Goal: Information Seeking & Learning: Learn about a topic

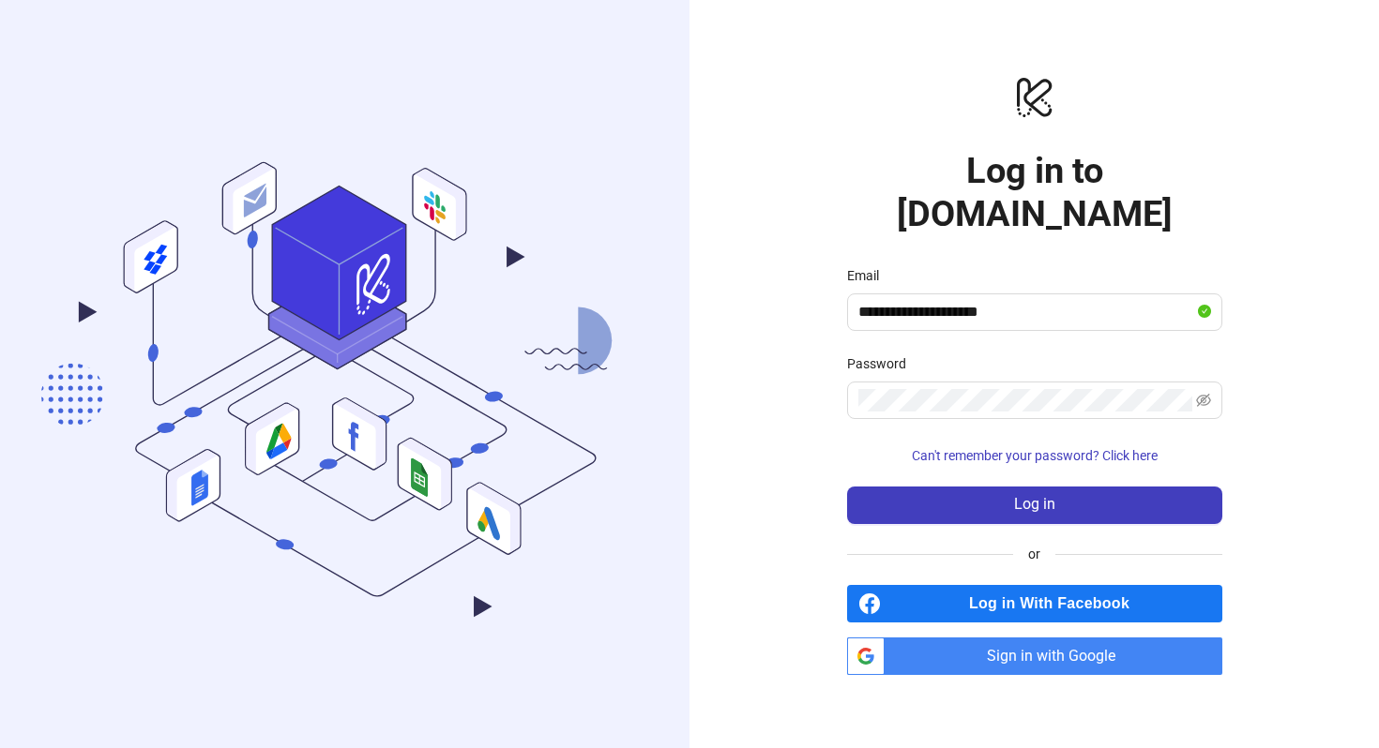
click at [1053, 496] on span "Log in" at bounding box center [1034, 504] width 41 height 17
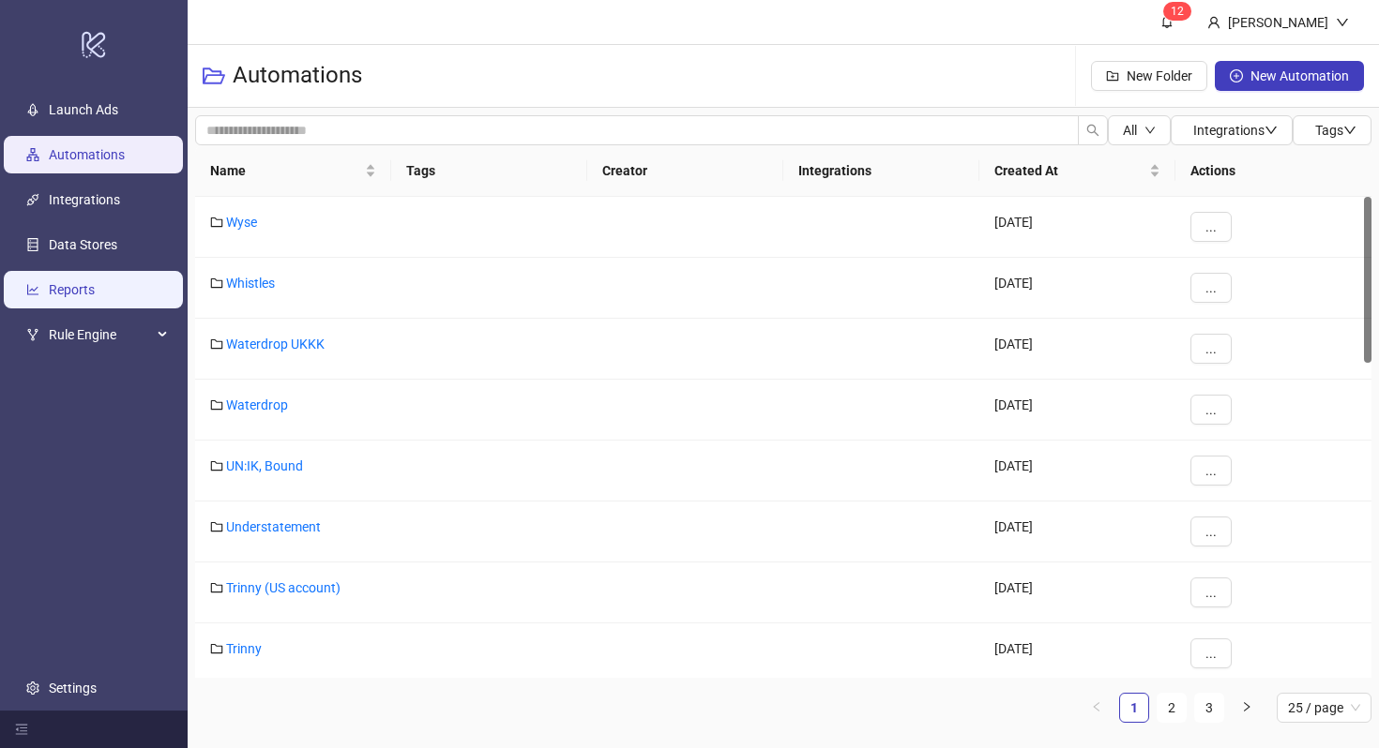
click at [92, 291] on link "Reports" at bounding box center [72, 289] width 46 height 15
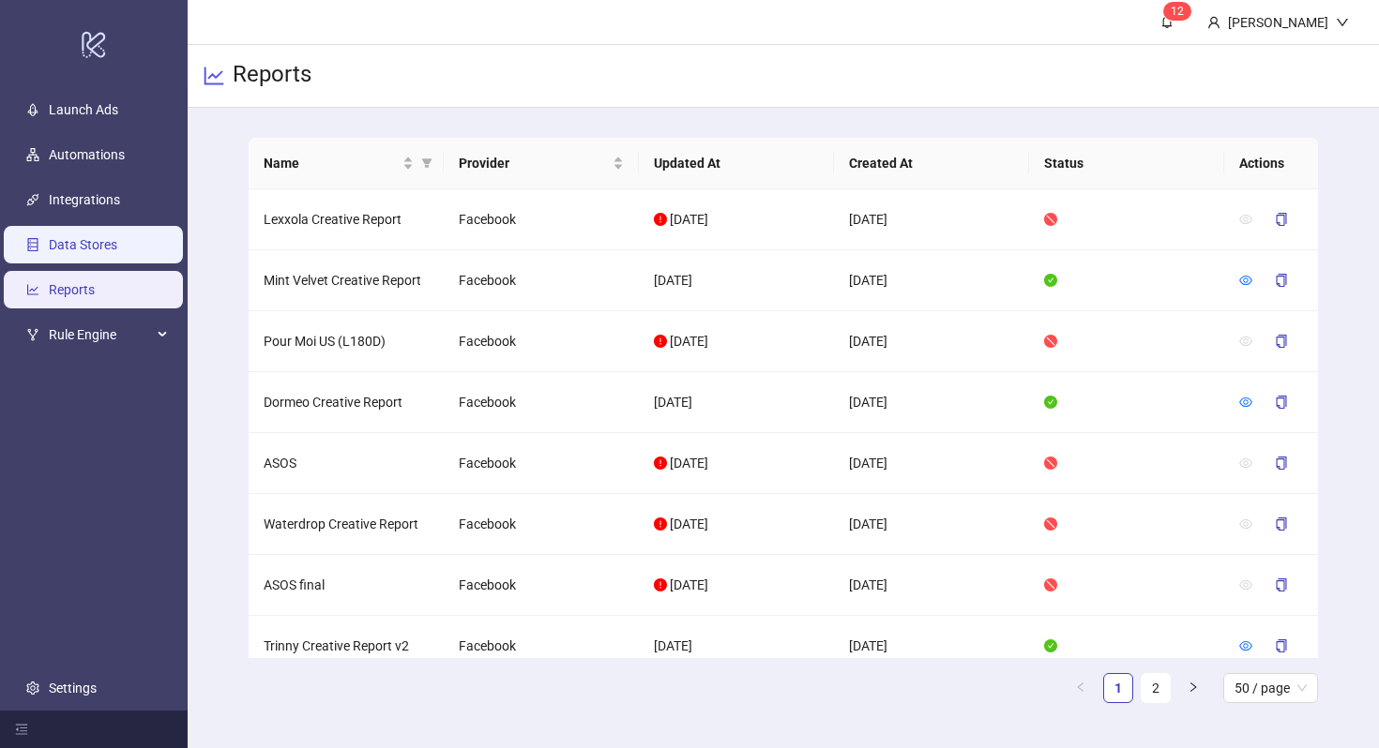
scroll to position [1929, 0]
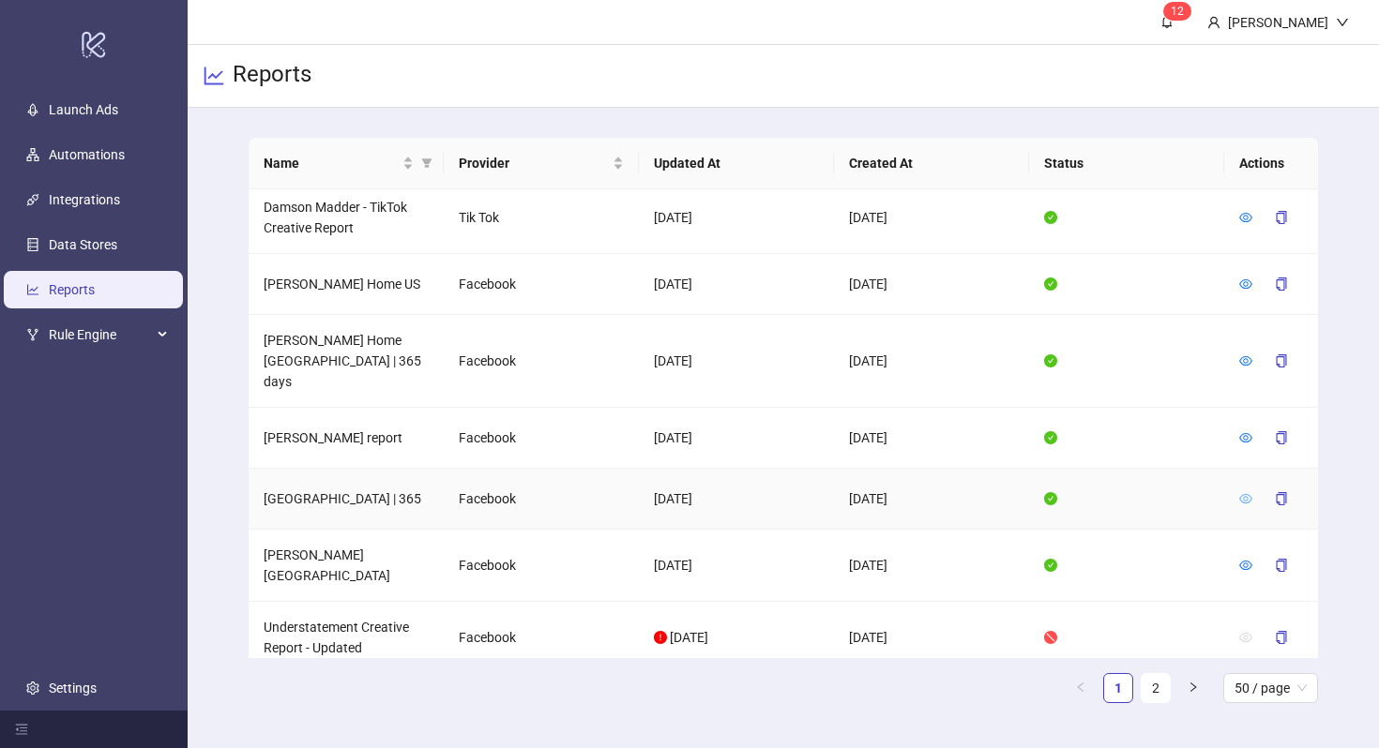
click at [1244, 492] on icon "eye" at bounding box center [1245, 498] width 13 height 13
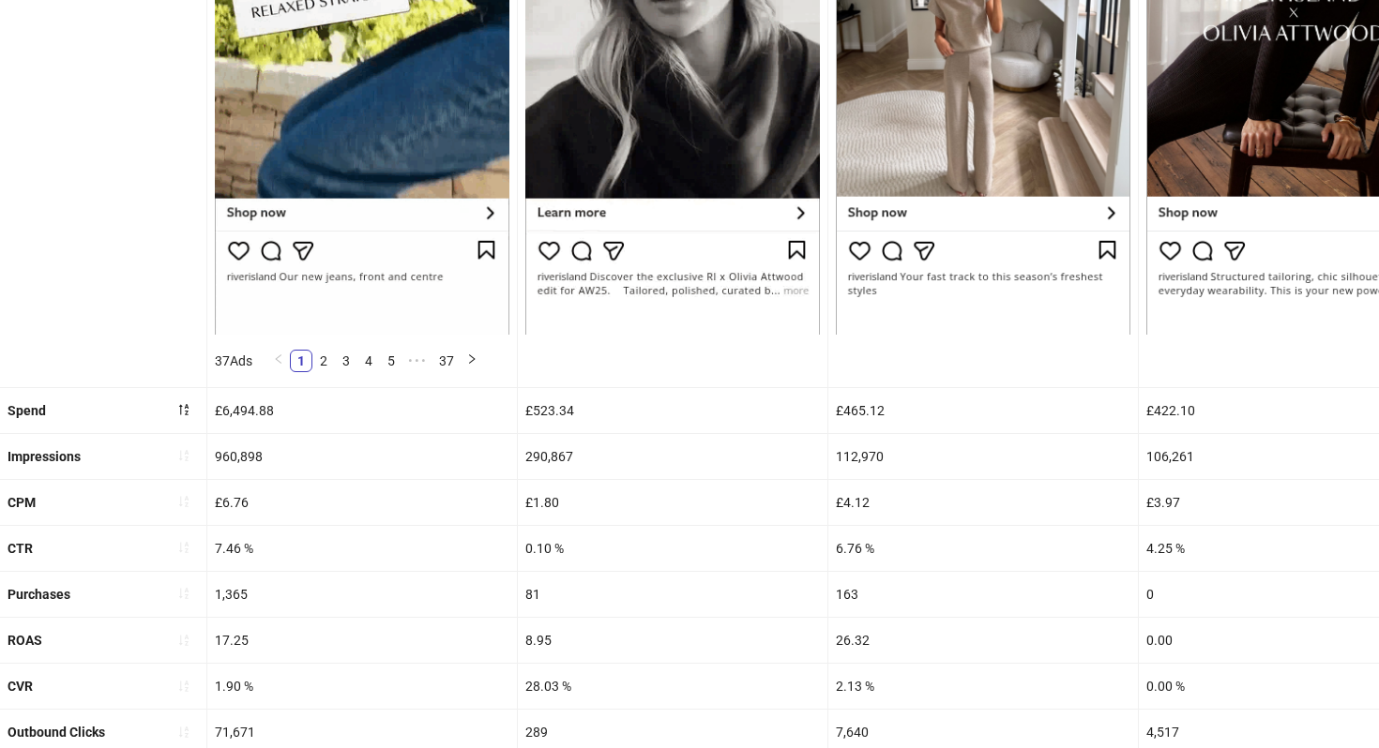
scroll to position [506, 0]
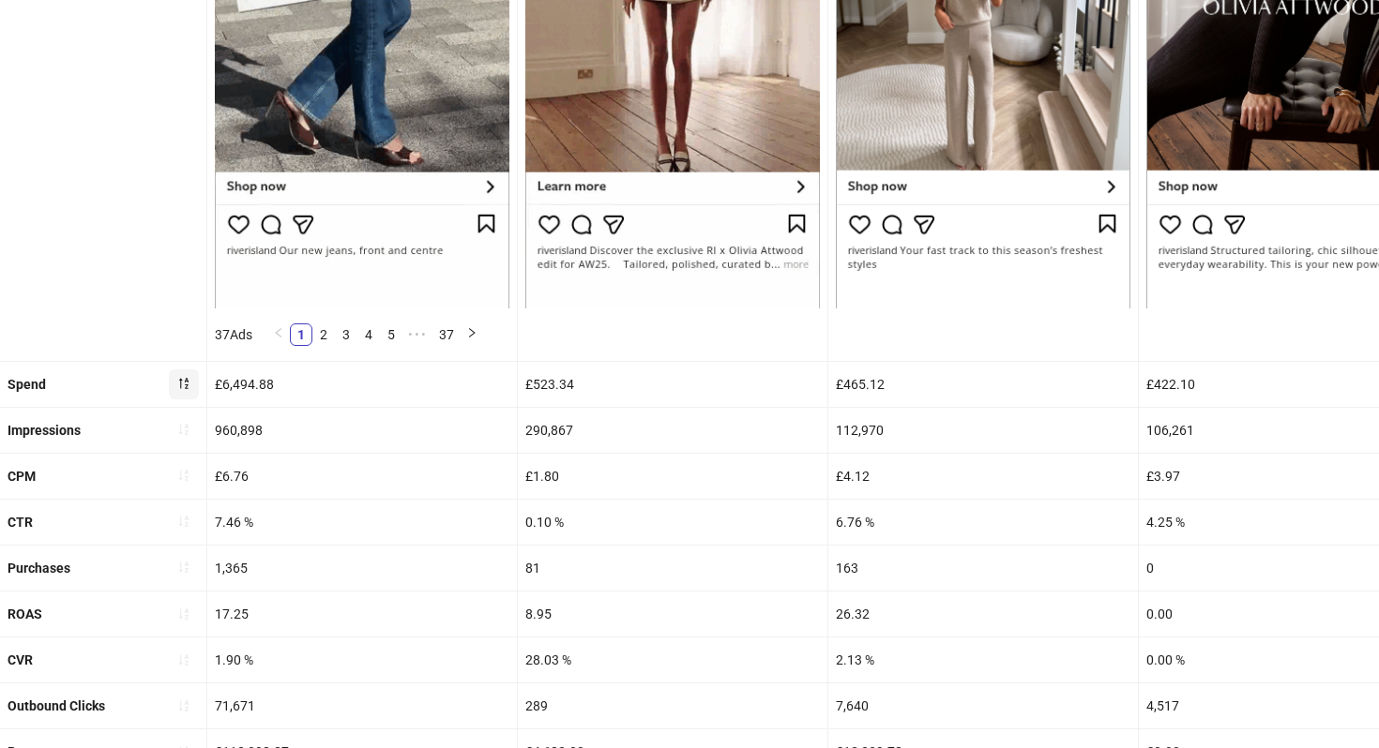
click at [179, 387] on icon "sort-descending" at bounding box center [183, 383] width 13 height 13
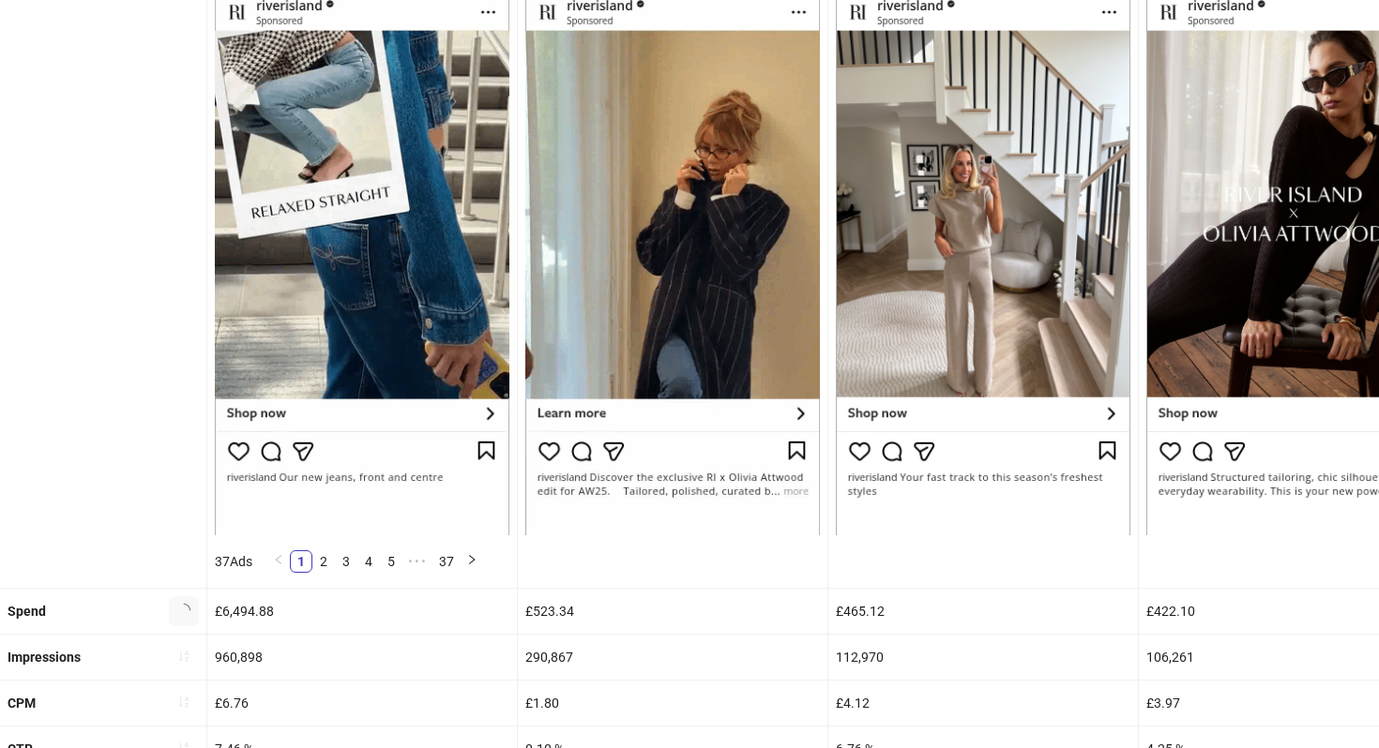
scroll to position [0, 0]
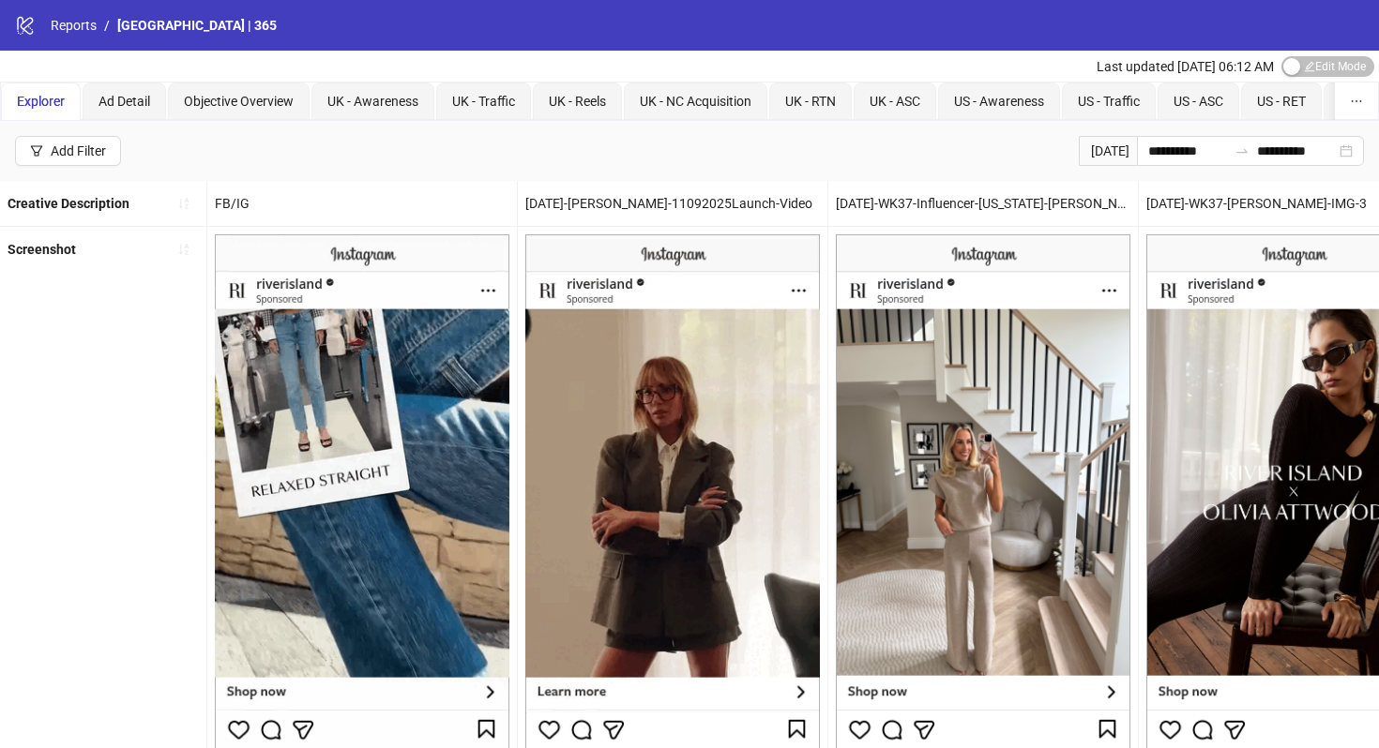
click at [1084, 154] on div "[DATE]" at bounding box center [1108, 151] width 58 height 30
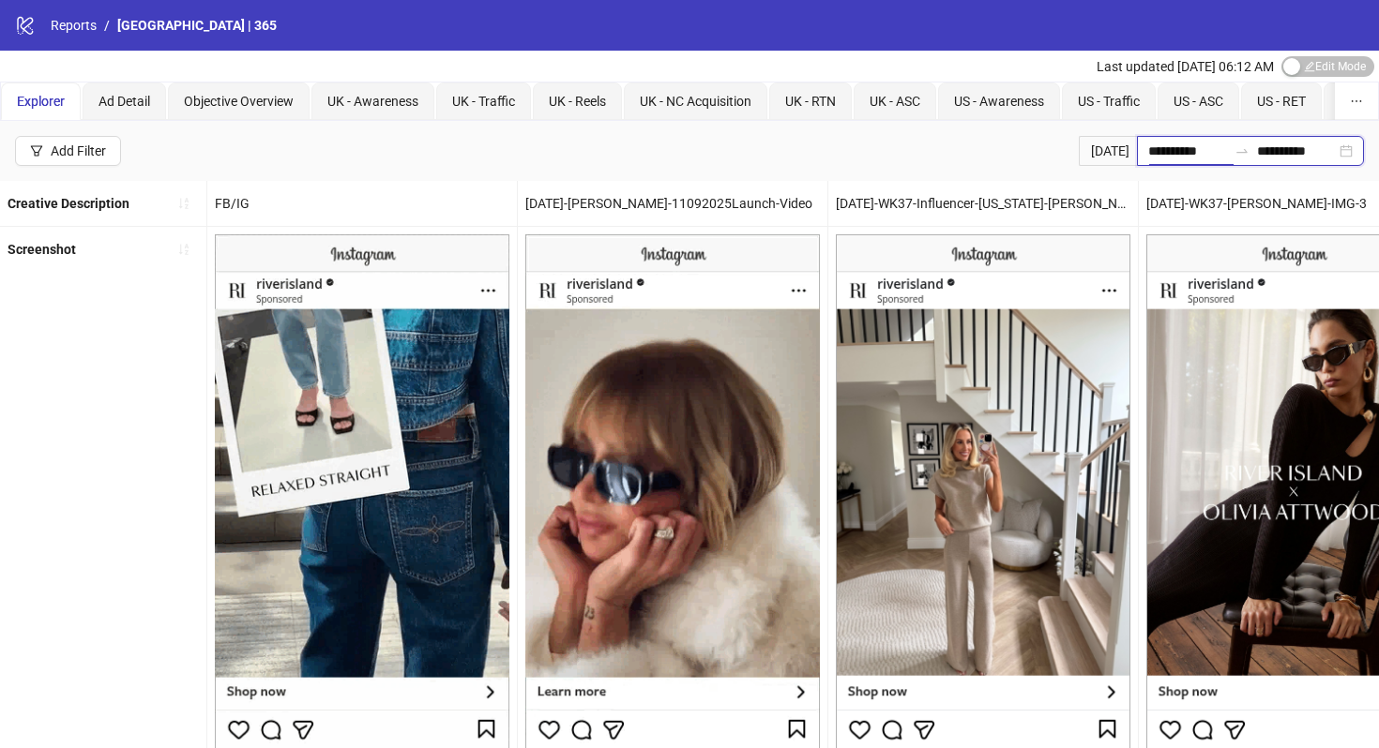
click at [1164, 153] on input "**********" at bounding box center [1187, 151] width 79 height 21
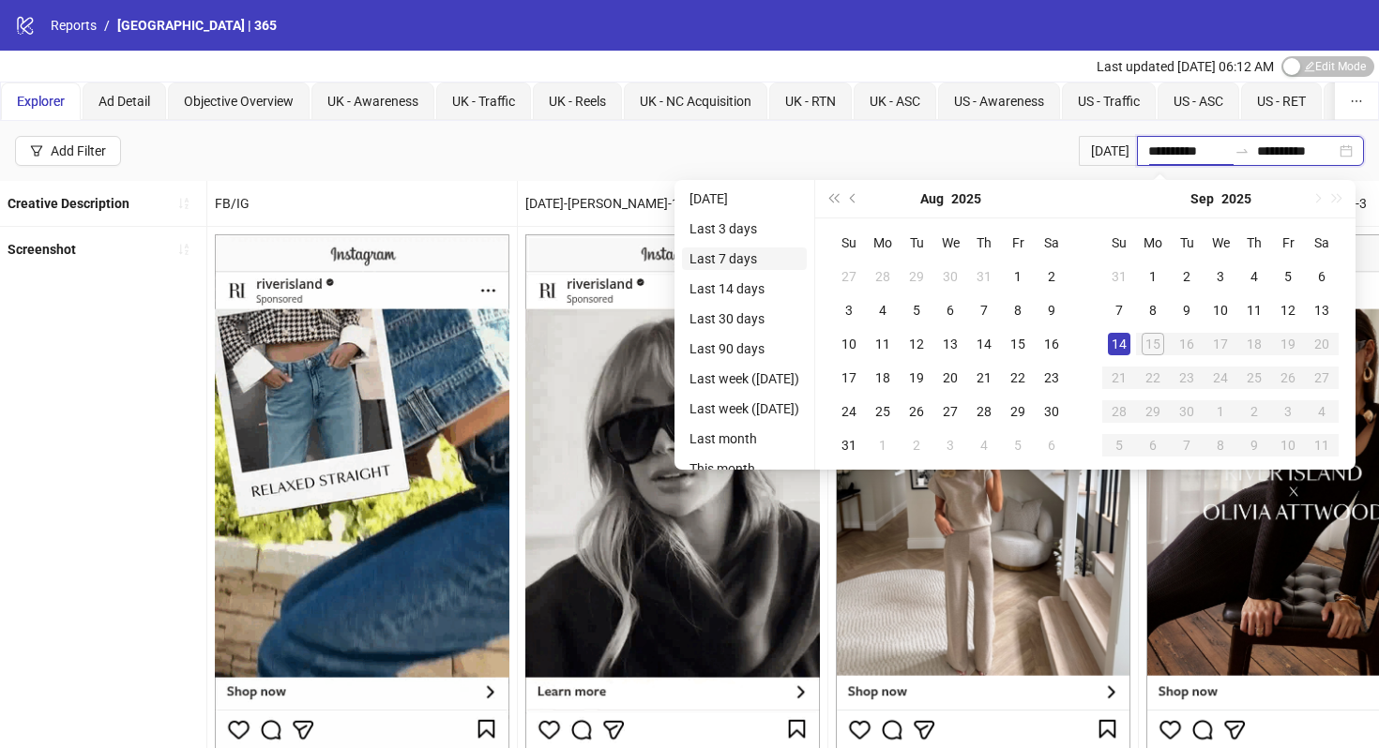
type input "**********"
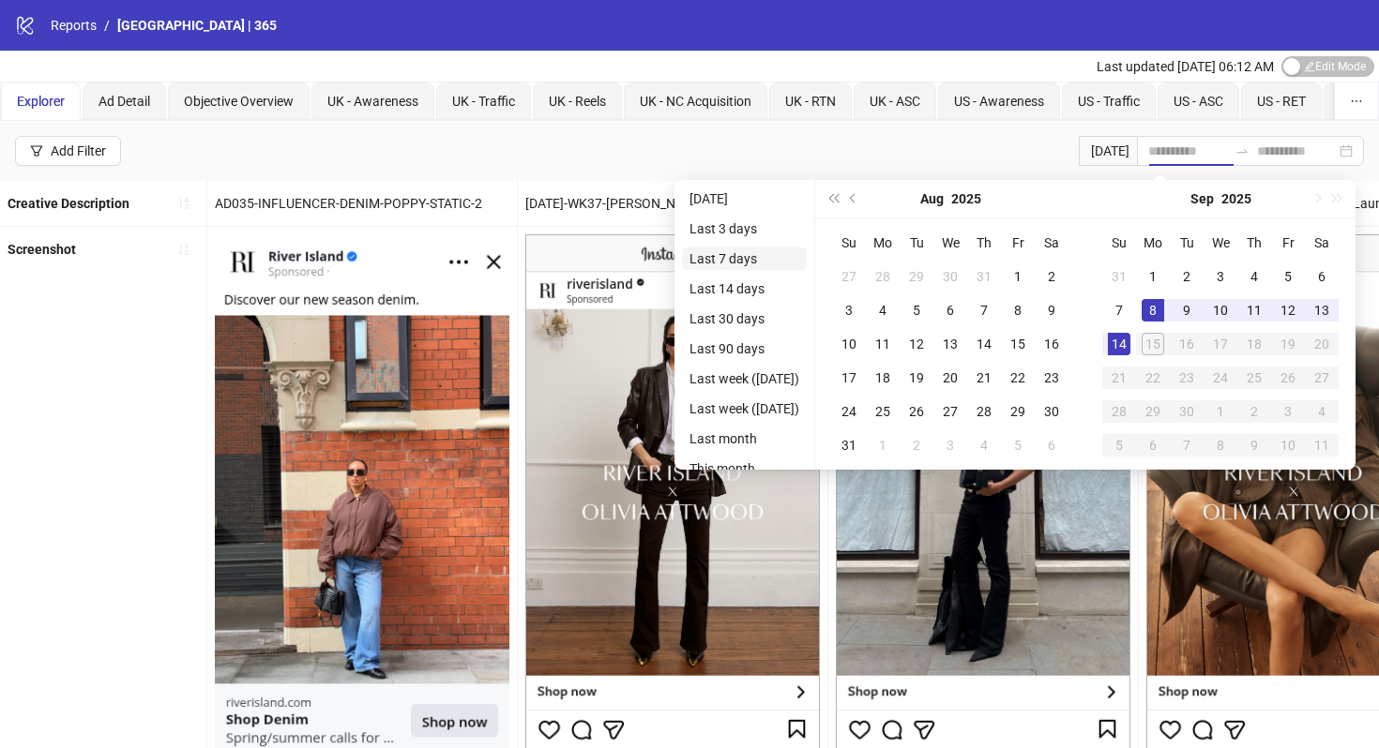
click at [770, 258] on li "Last 7 days" at bounding box center [744, 259] width 125 height 23
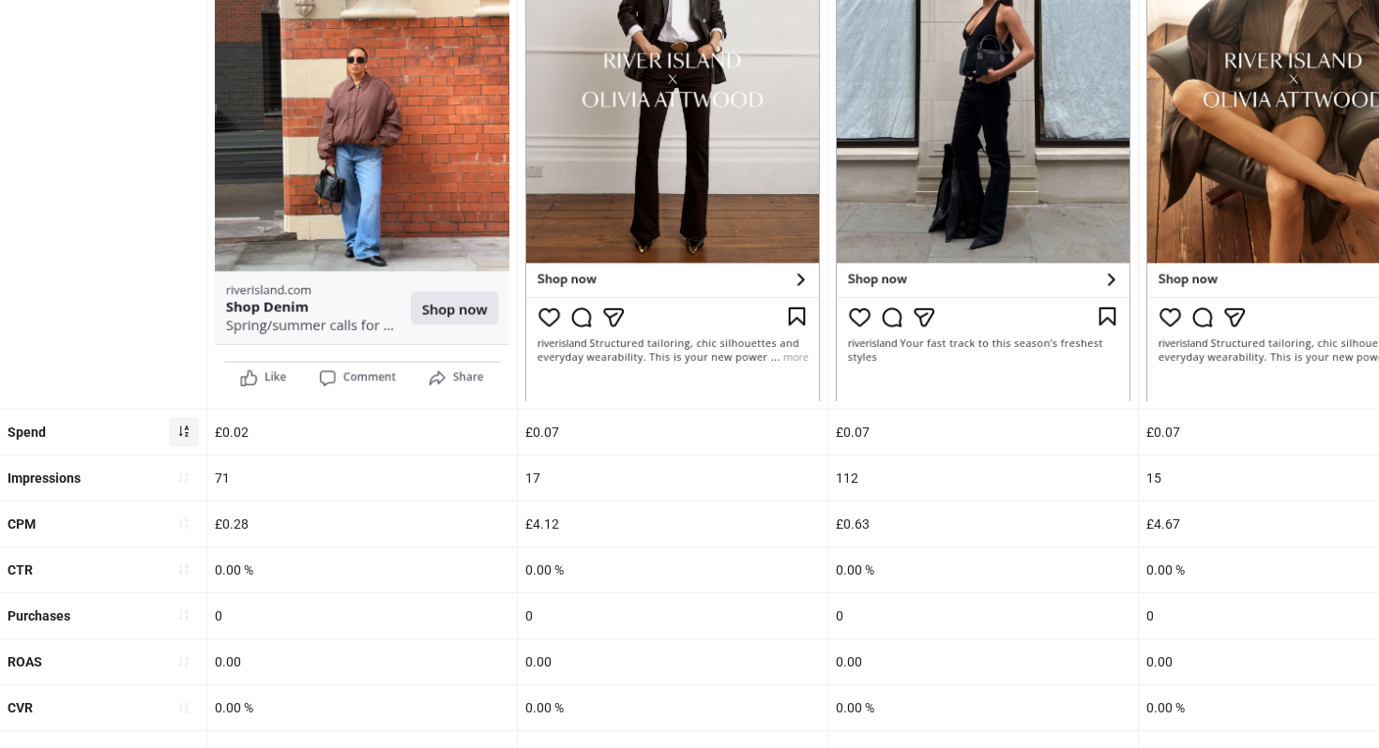
scroll to position [602, 0]
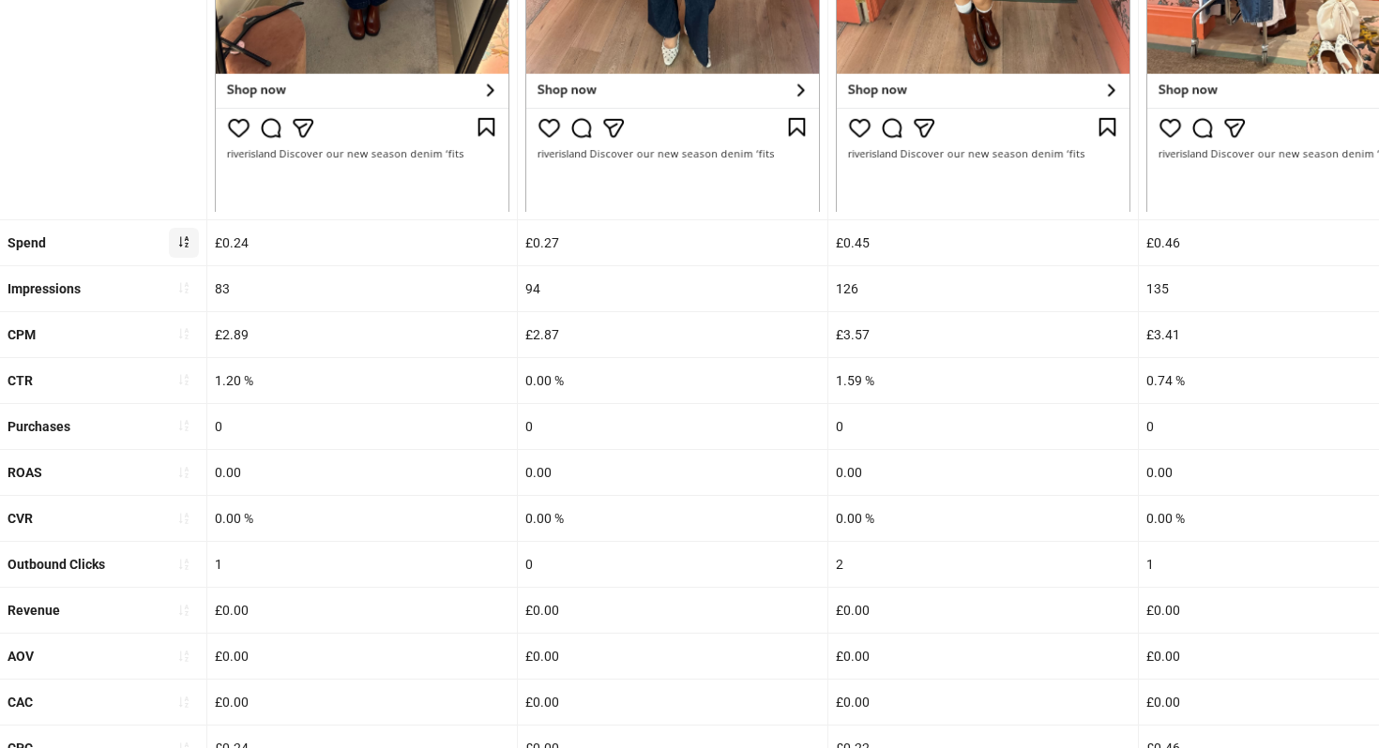
click at [185, 244] on icon "sort-ascending" at bounding box center [183, 241] width 13 height 13
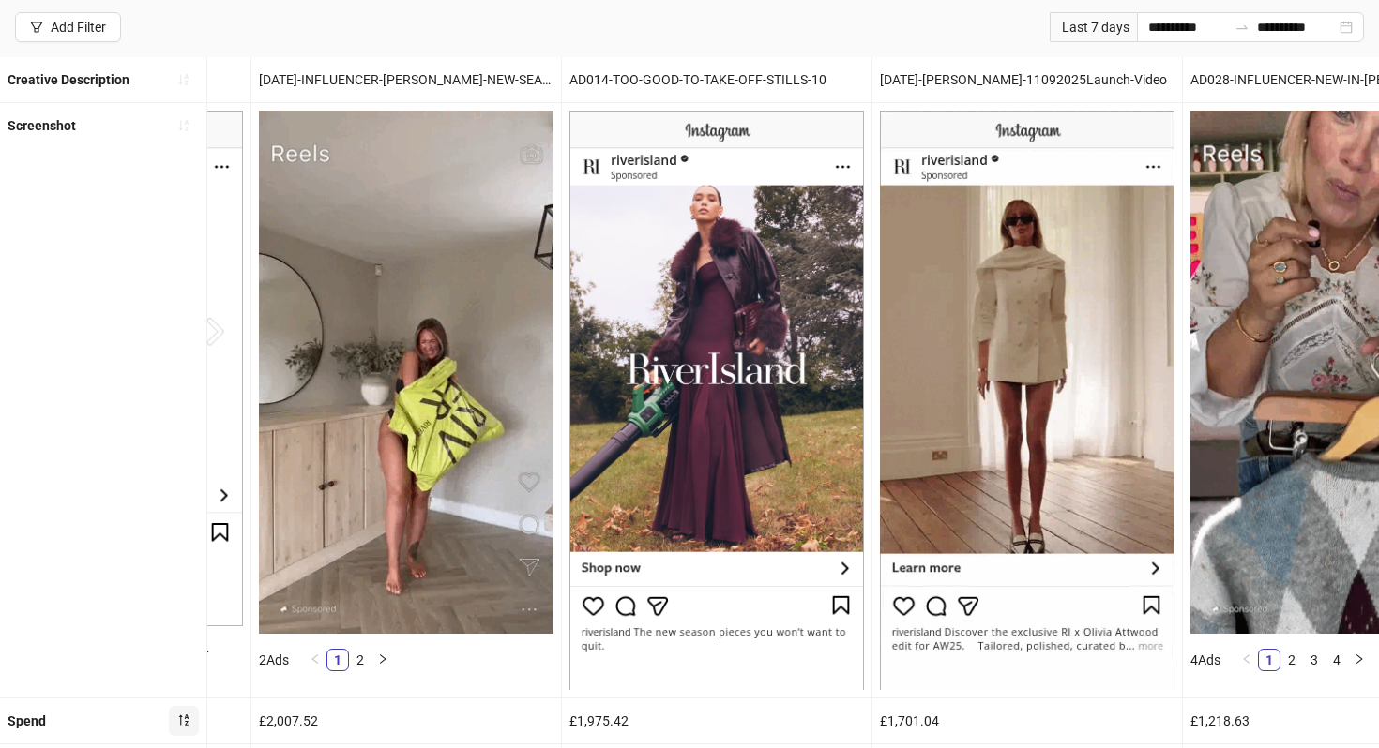
scroll to position [125, 0]
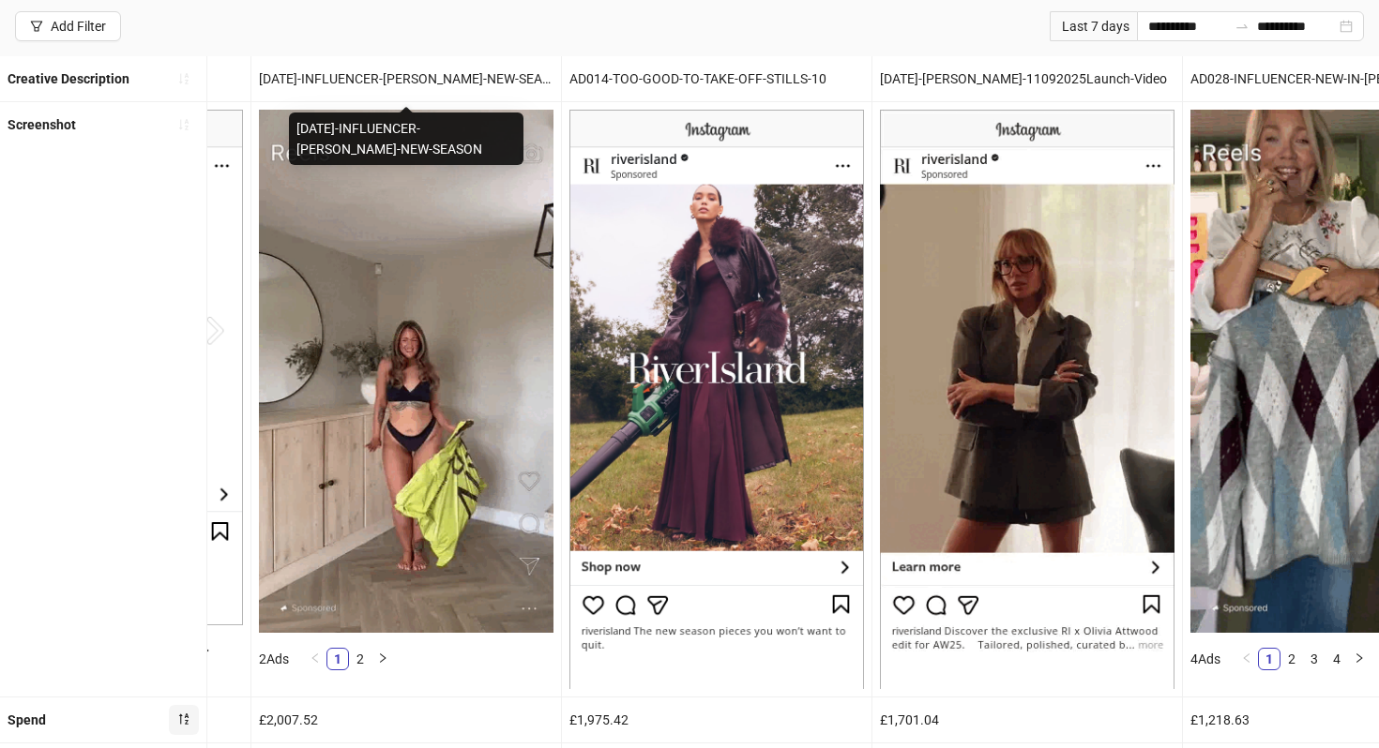
click at [398, 66] on div "[DATE]-INFLUENCER-[PERSON_NAME]-NEW-SEASON" at bounding box center [406, 78] width 310 height 45
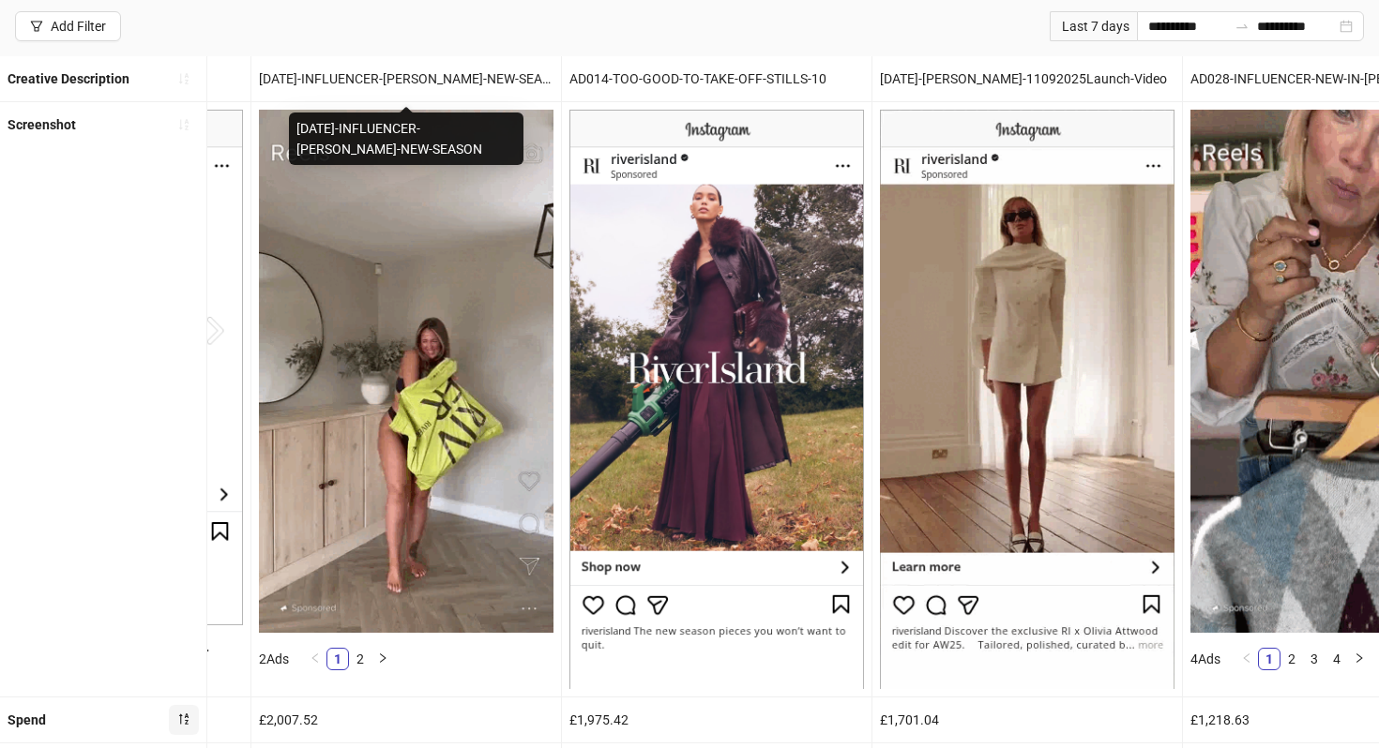
click at [385, 75] on div "[DATE]-INFLUENCER-[PERSON_NAME]-NEW-SEASON" at bounding box center [406, 78] width 310 height 45
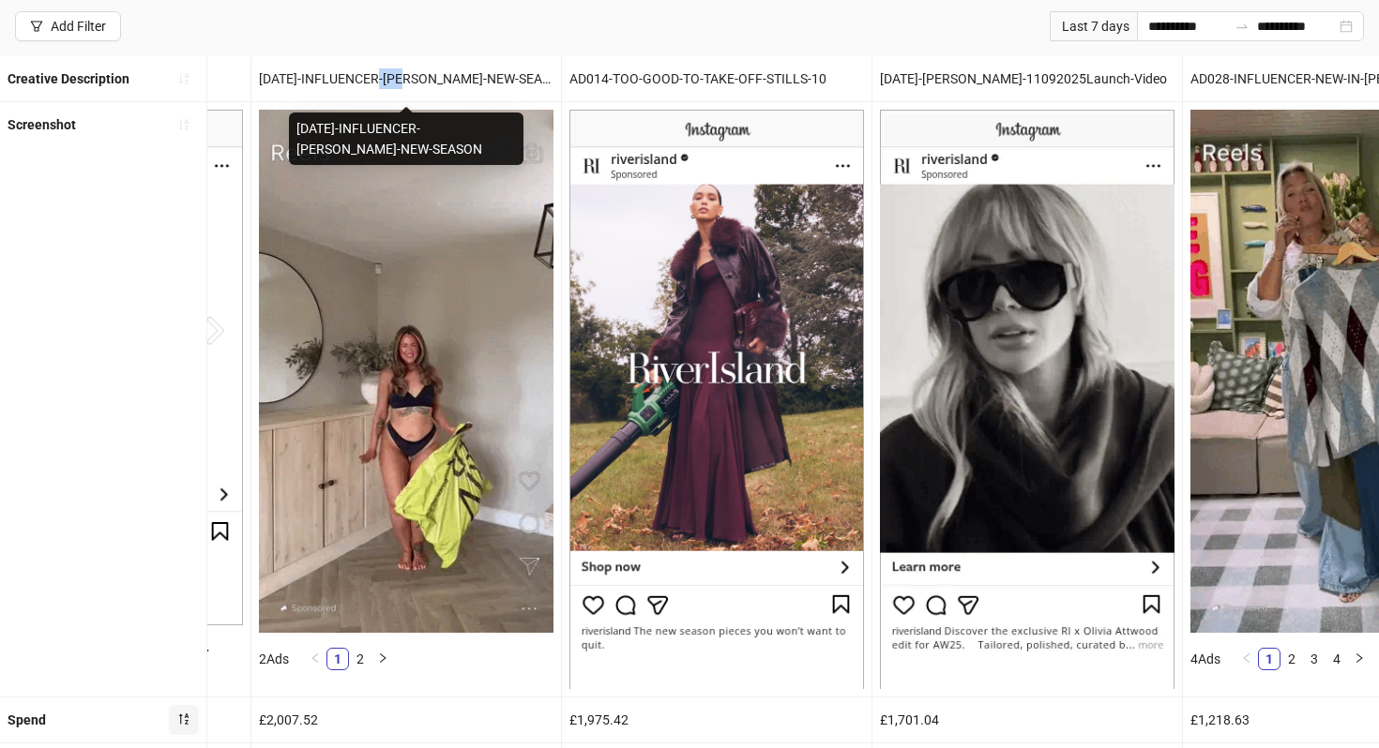
click at [385, 75] on div "[DATE]-INFLUENCER-[PERSON_NAME]-NEW-SEASON" at bounding box center [406, 78] width 310 height 45
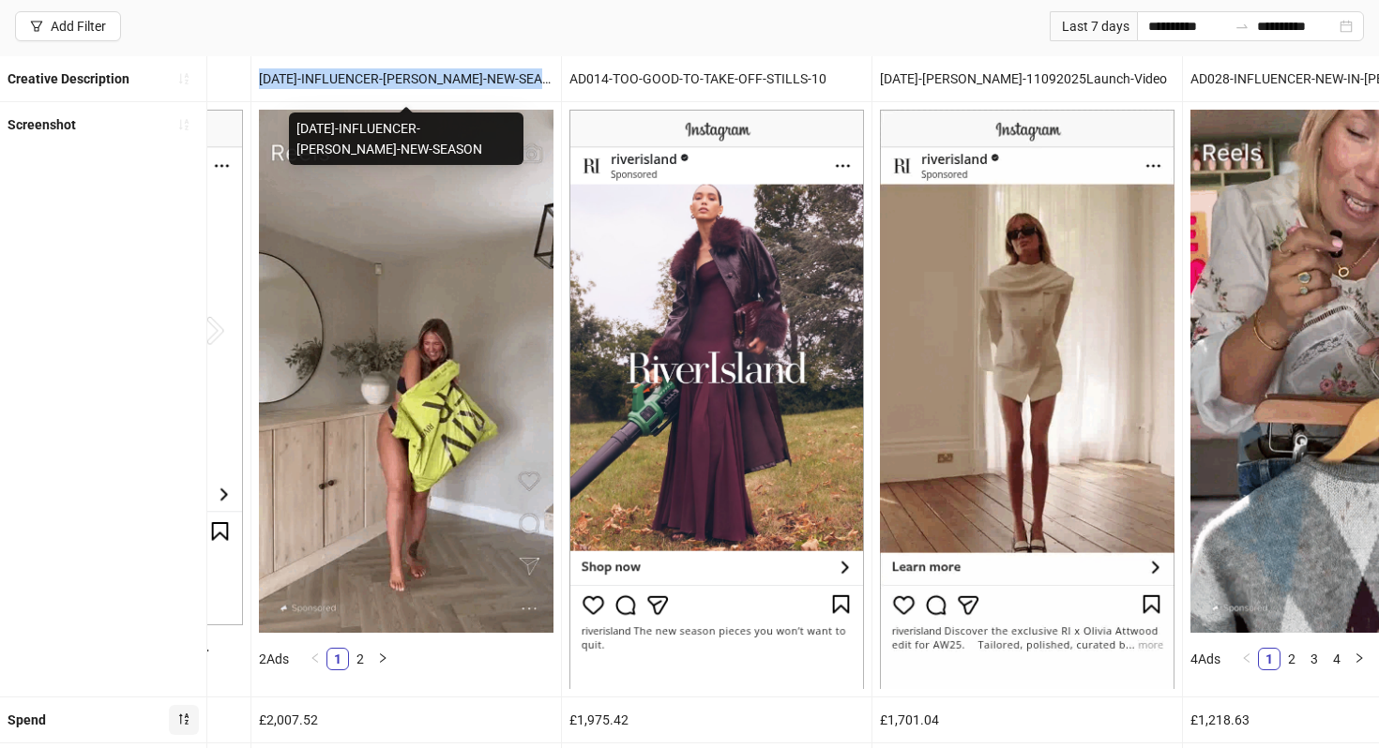
click at [385, 75] on div "[DATE]-INFLUENCER-[PERSON_NAME]-NEW-SEASON" at bounding box center [406, 78] width 310 height 45
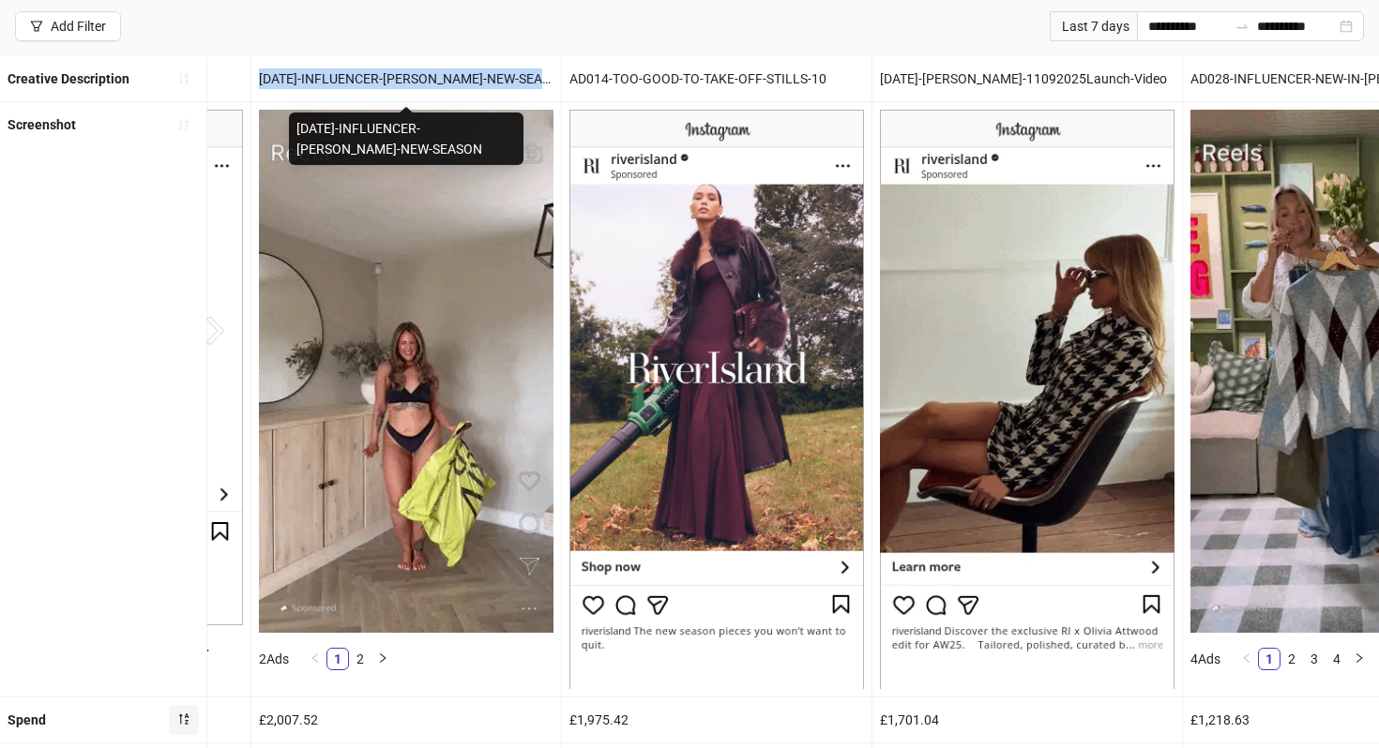
copy div "[DATE]-INFLUENCER-[PERSON_NAME]-NEW-SEASON"
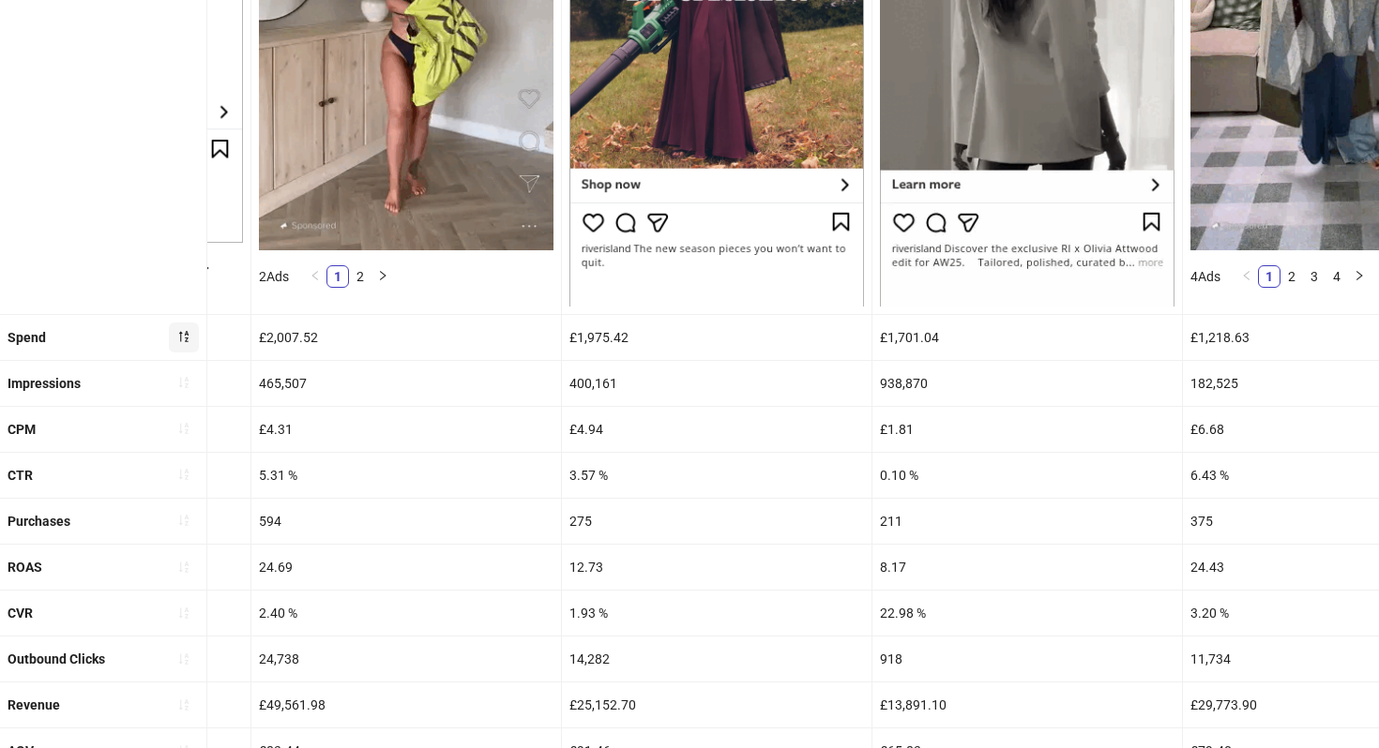
scroll to position [510, 0]
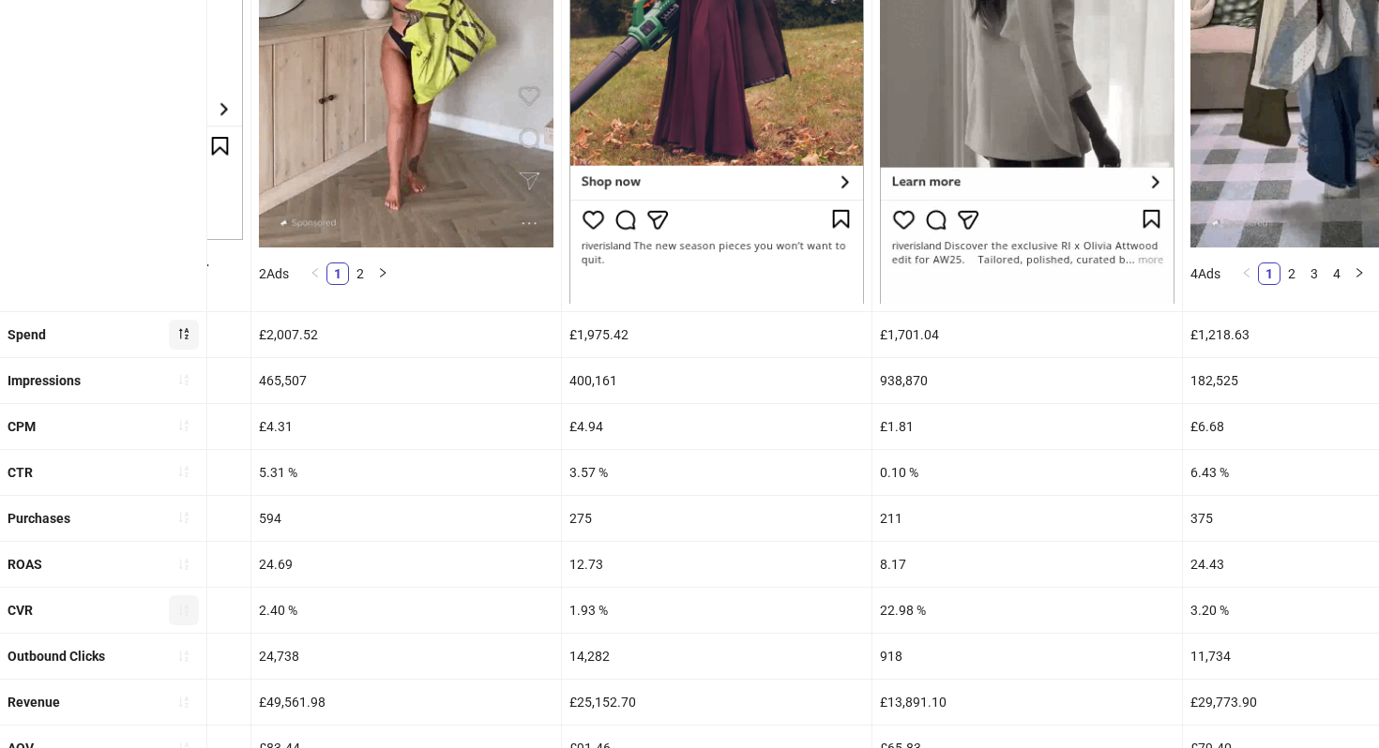
click at [183, 613] on icon "sort-ascending" at bounding box center [183, 610] width 13 height 13
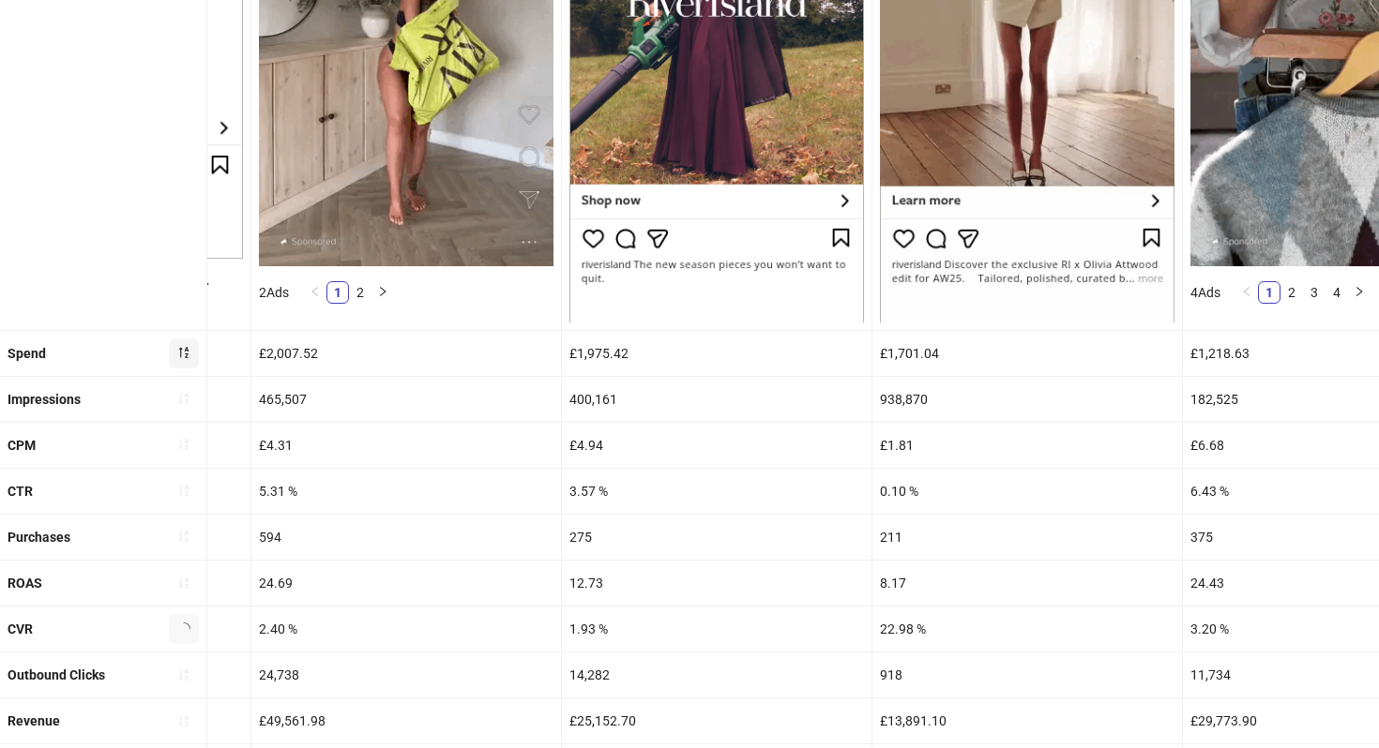
scroll to position [0, 0]
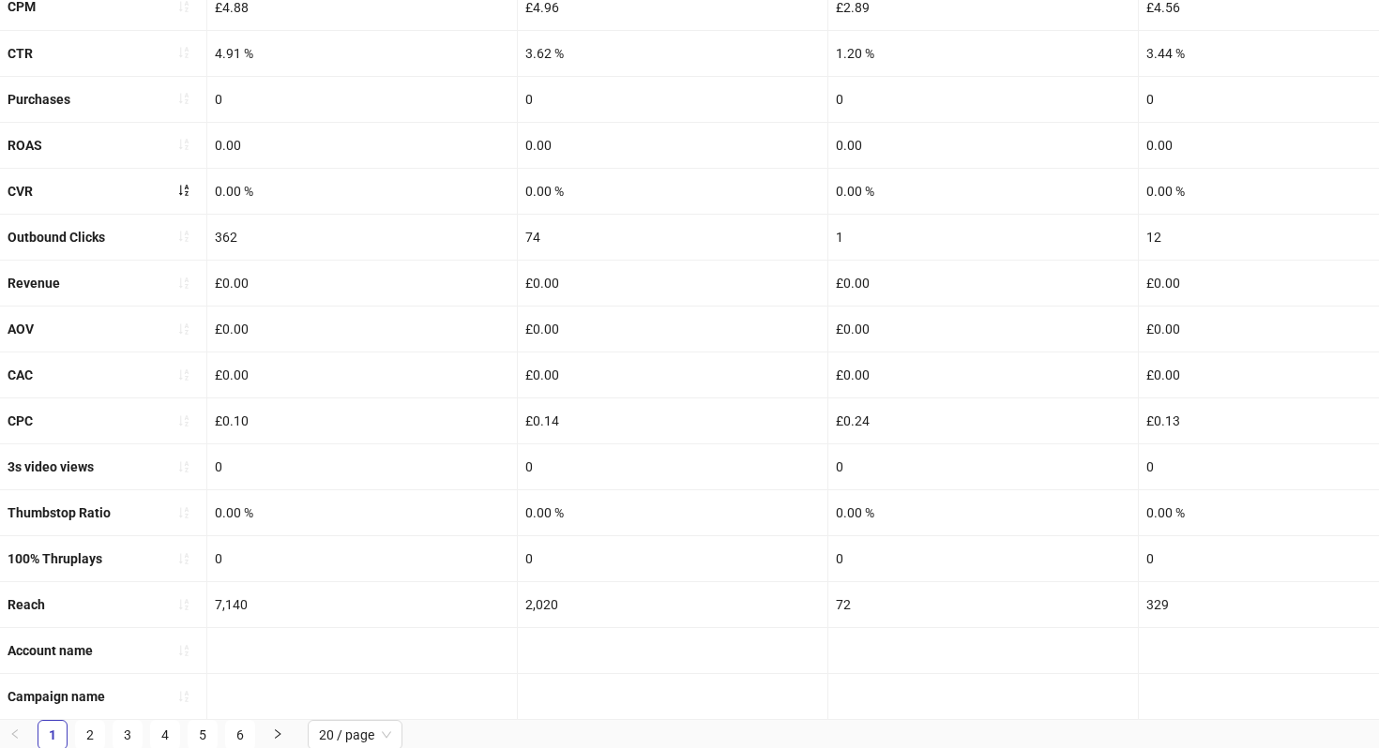
scroll to position [365, 0]
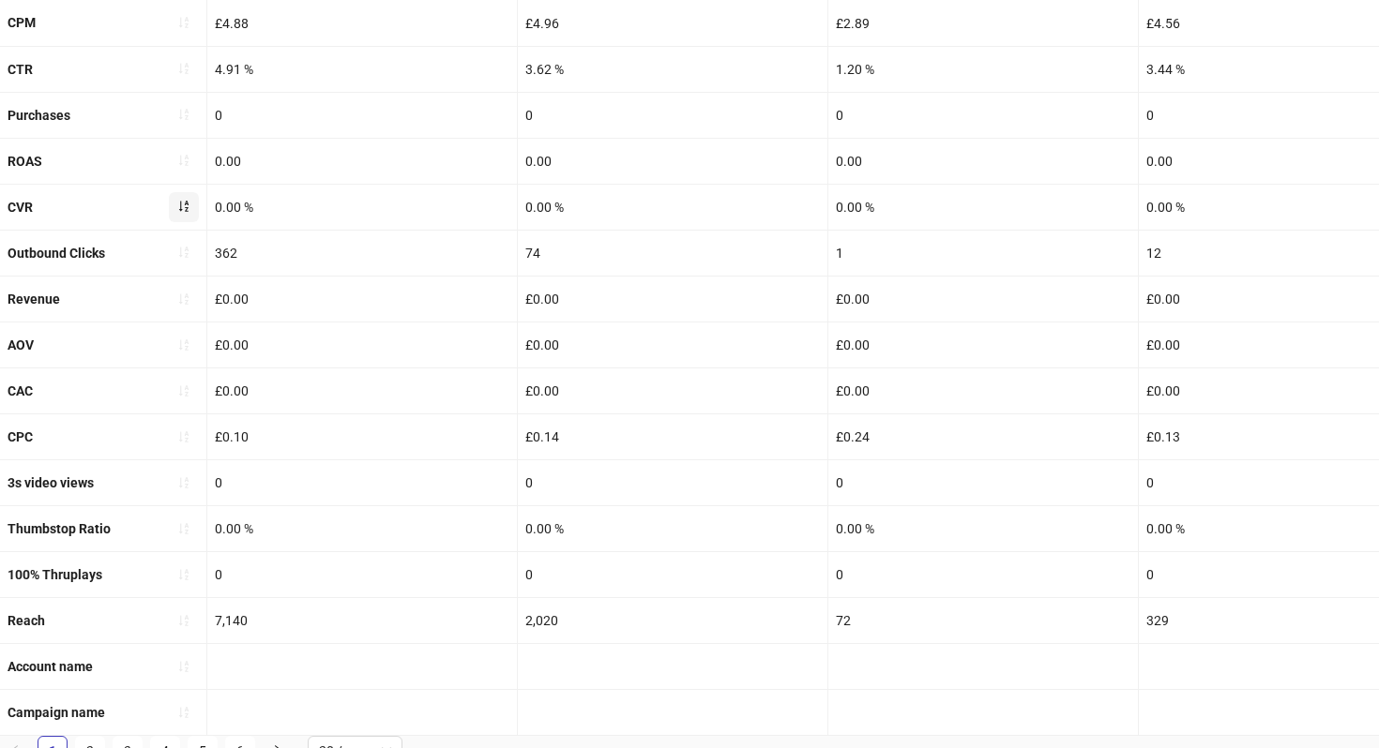
click at [193, 206] on button "button" at bounding box center [184, 207] width 30 height 30
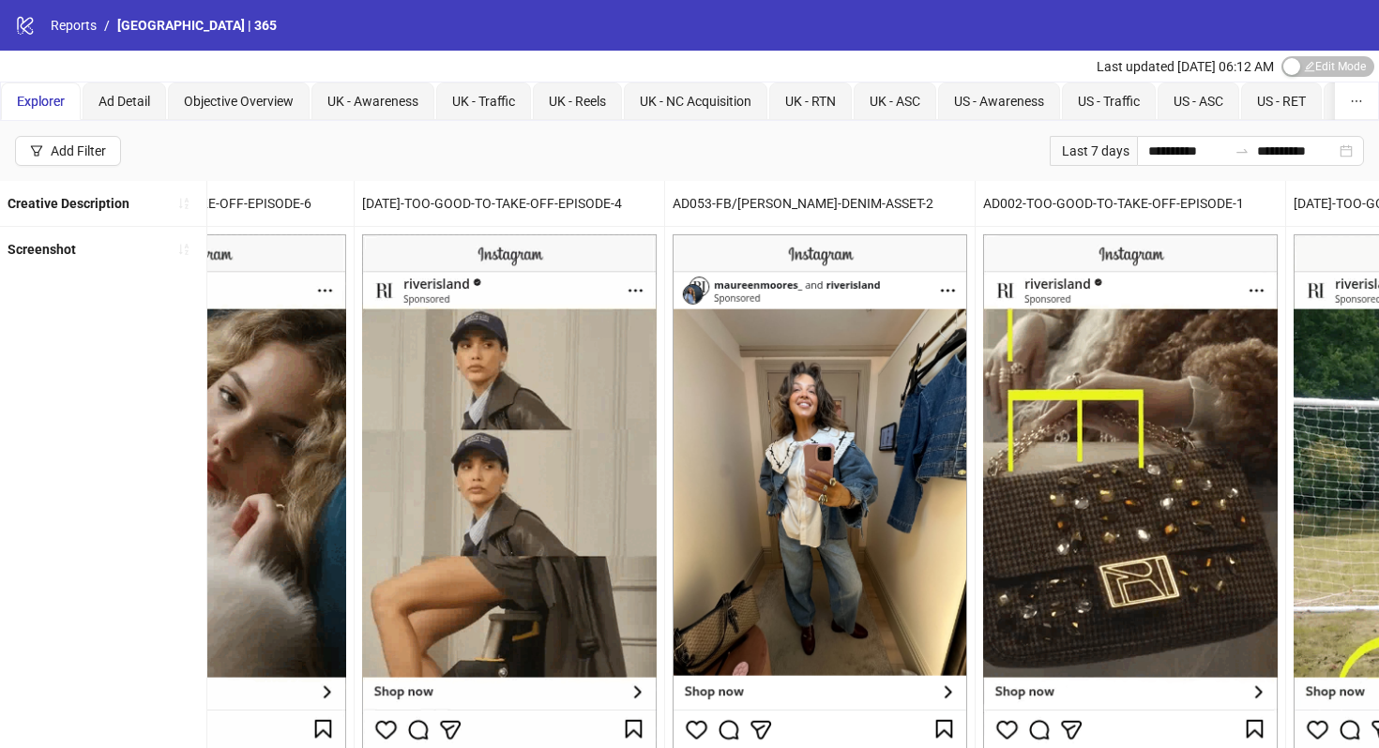
scroll to position [0, 0]
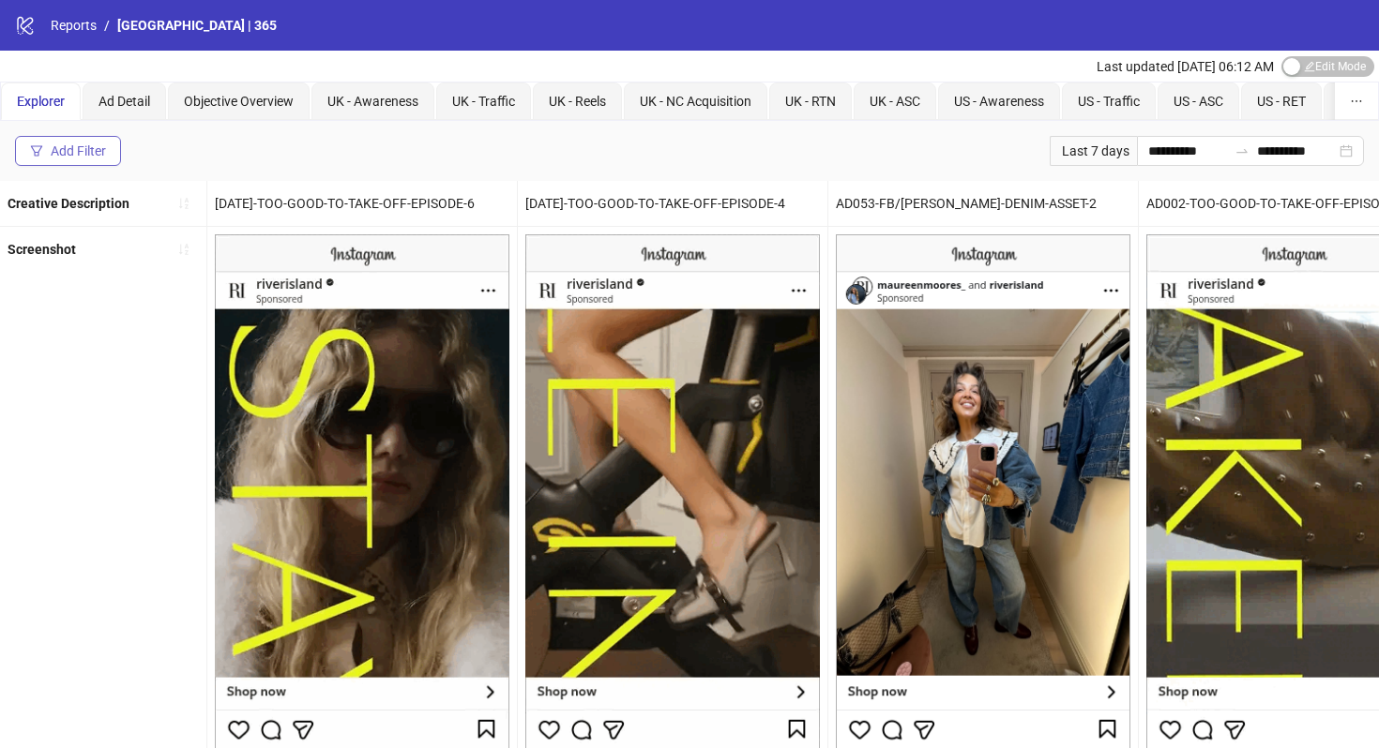
click at [78, 159] on button "Add Filter" at bounding box center [68, 151] width 106 height 30
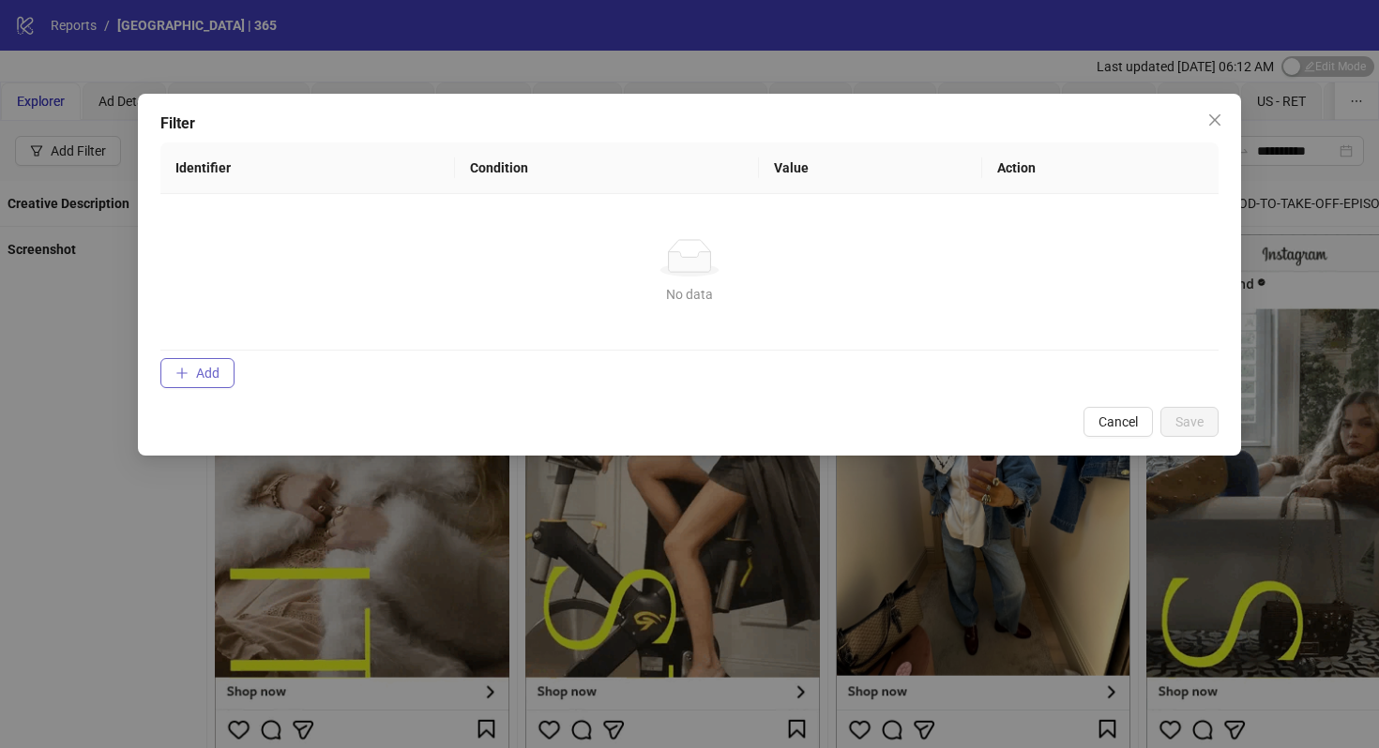
click at [183, 361] on button "Add" at bounding box center [197, 373] width 74 height 30
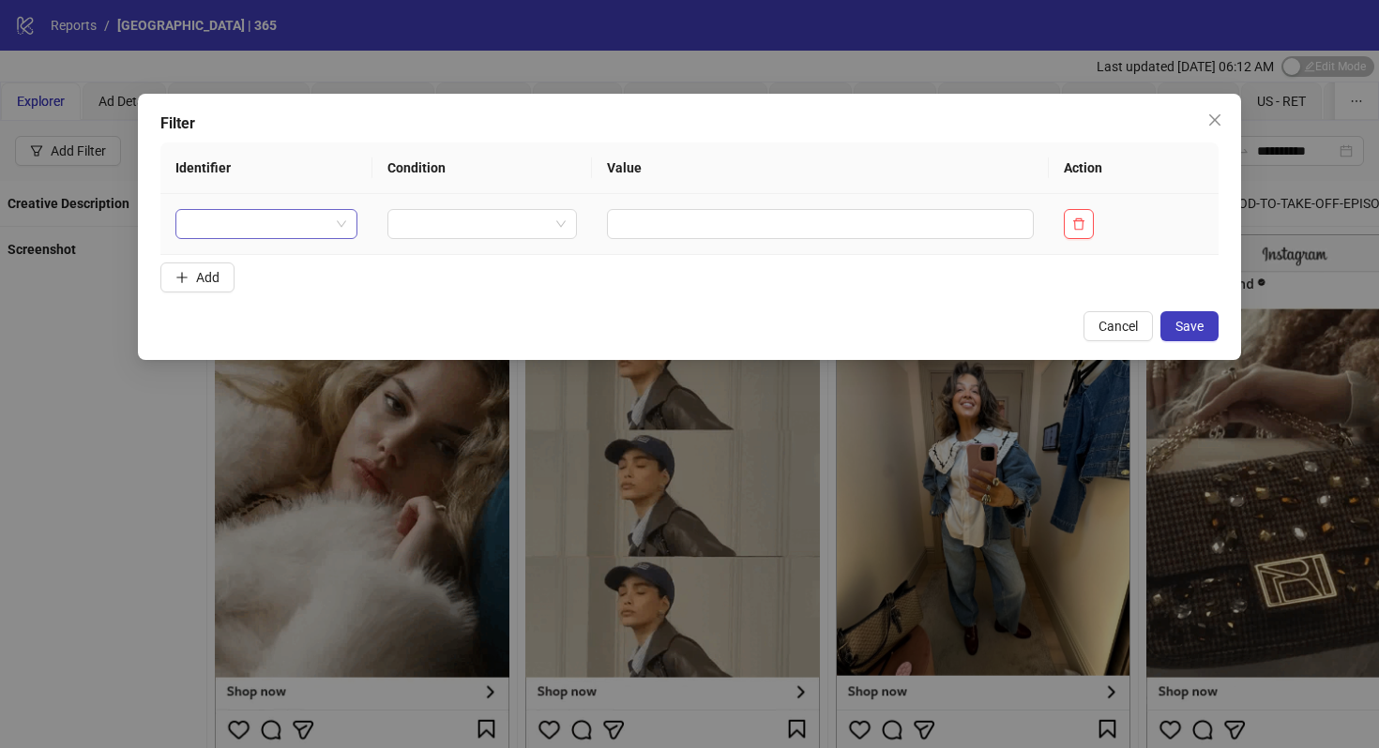
click at [308, 230] on input "search" at bounding box center [258, 224] width 143 height 28
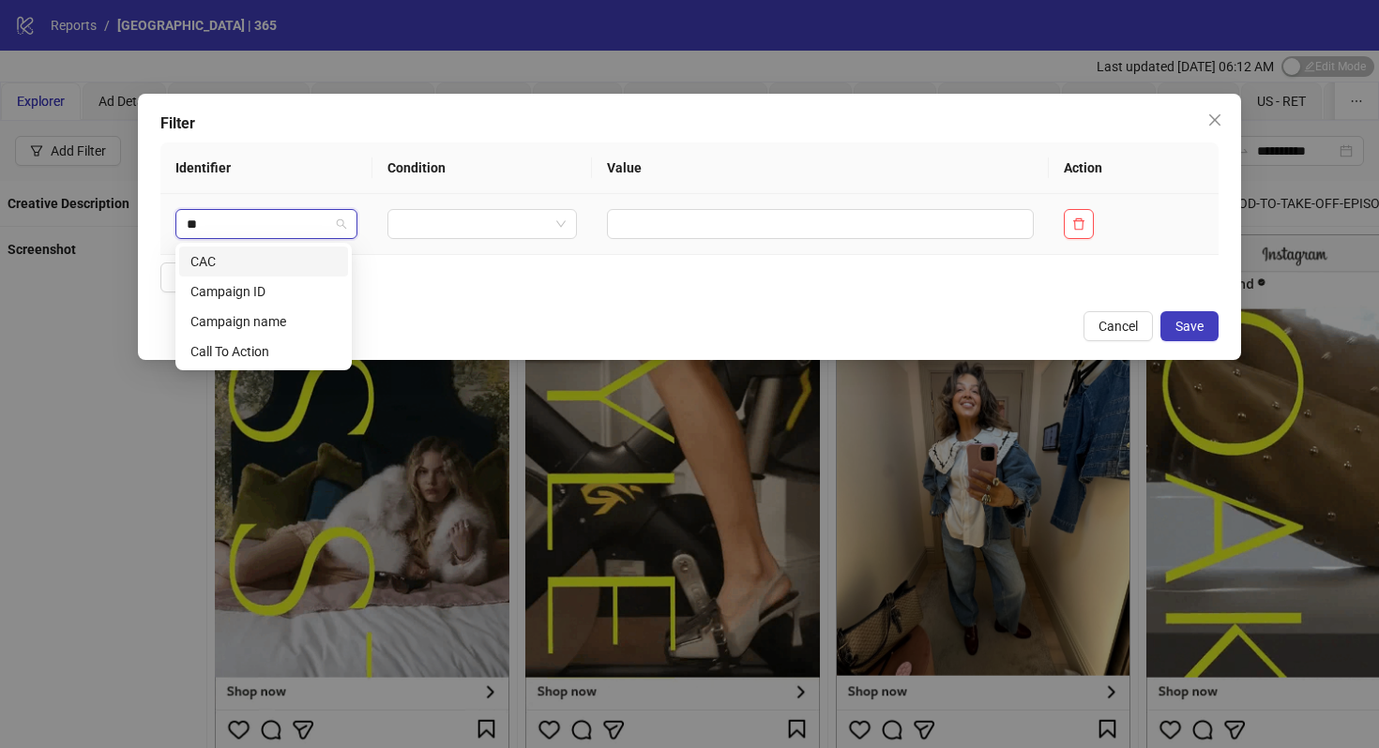
type input "***"
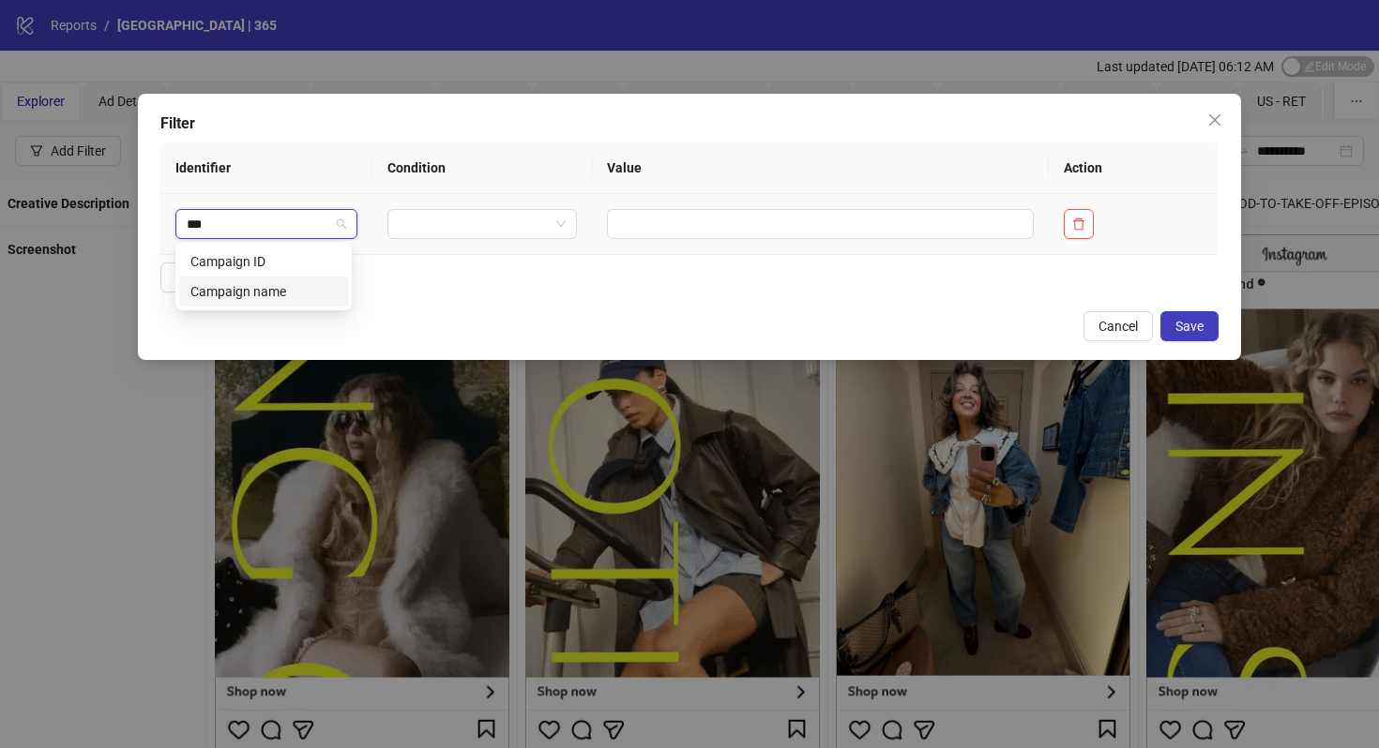
click at [284, 303] on div "Campaign name" at bounding box center [263, 292] width 169 height 30
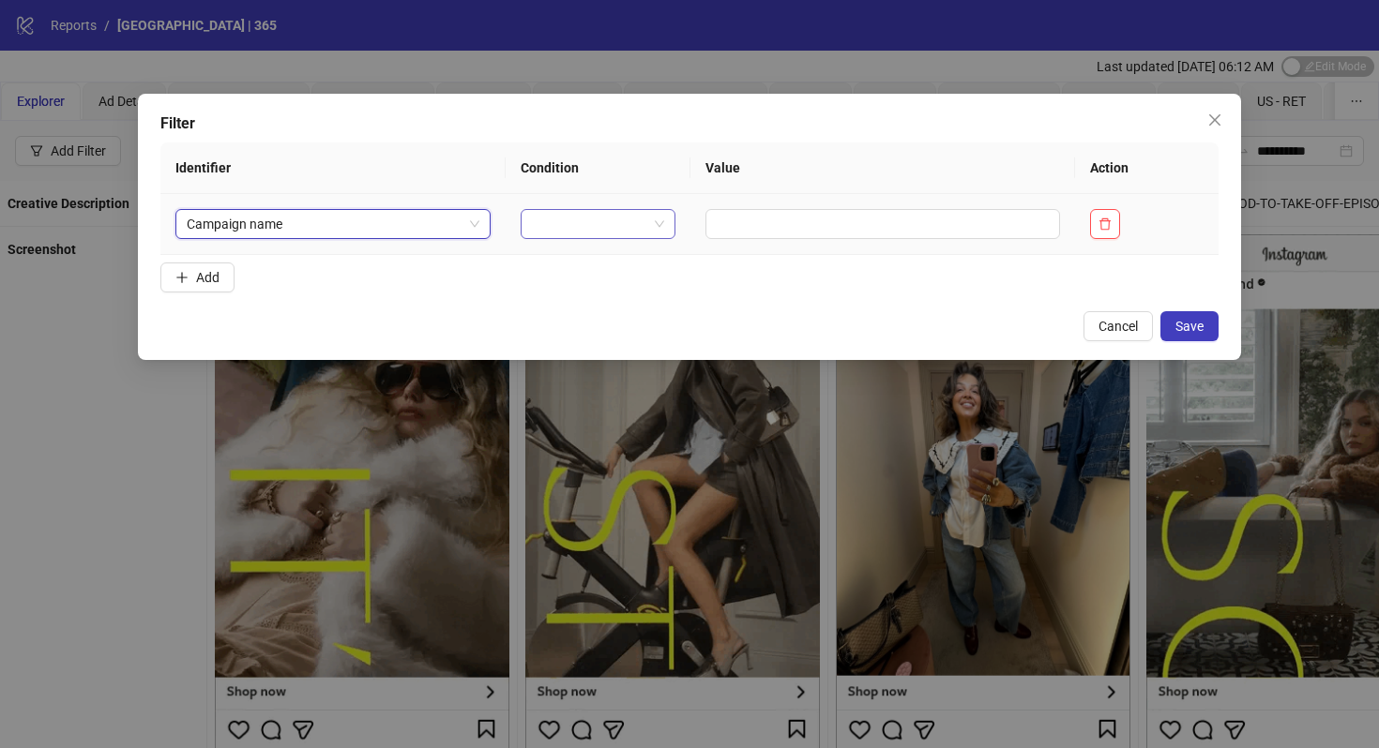
click at [532, 215] on input "search" at bounding box center [589, 224] width 115 height 28
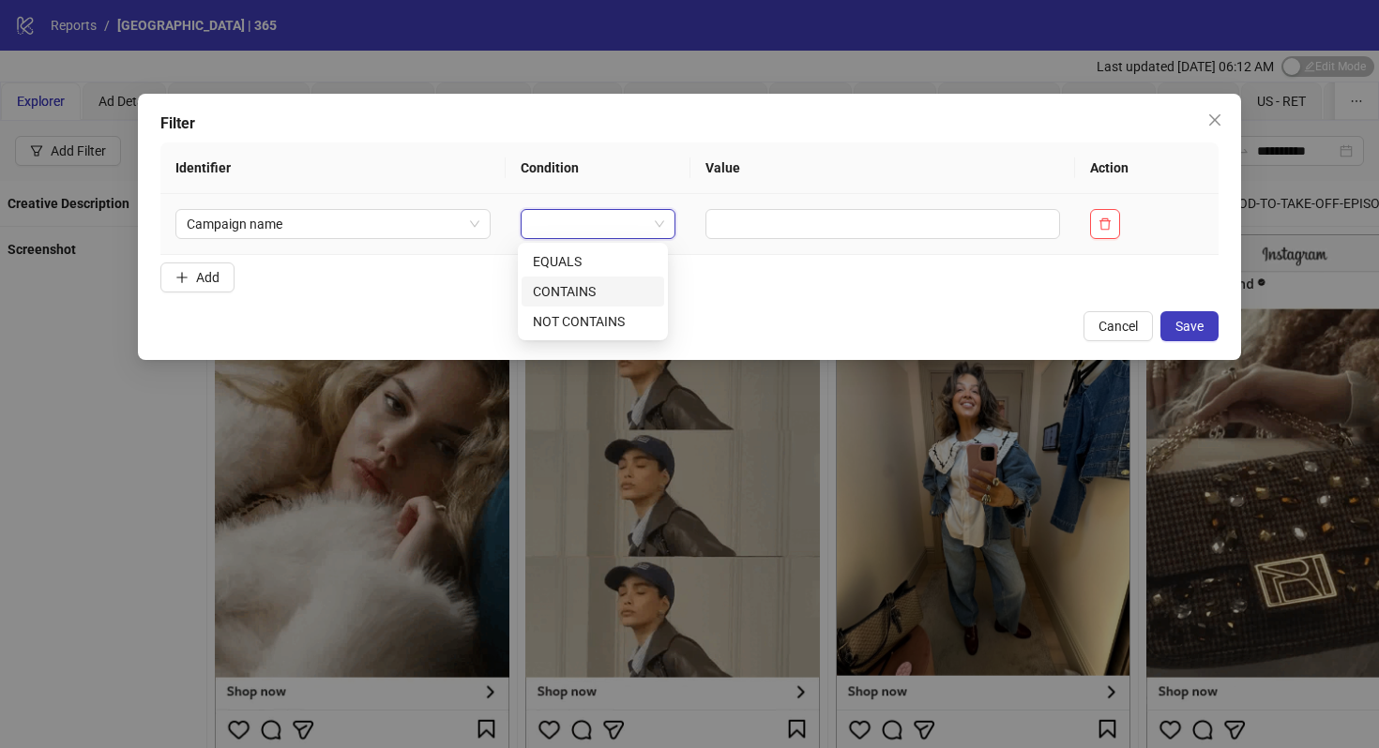
click at [571, 288] on div "CONTAINS" at bounding box center [593, 291] width 120 height 21
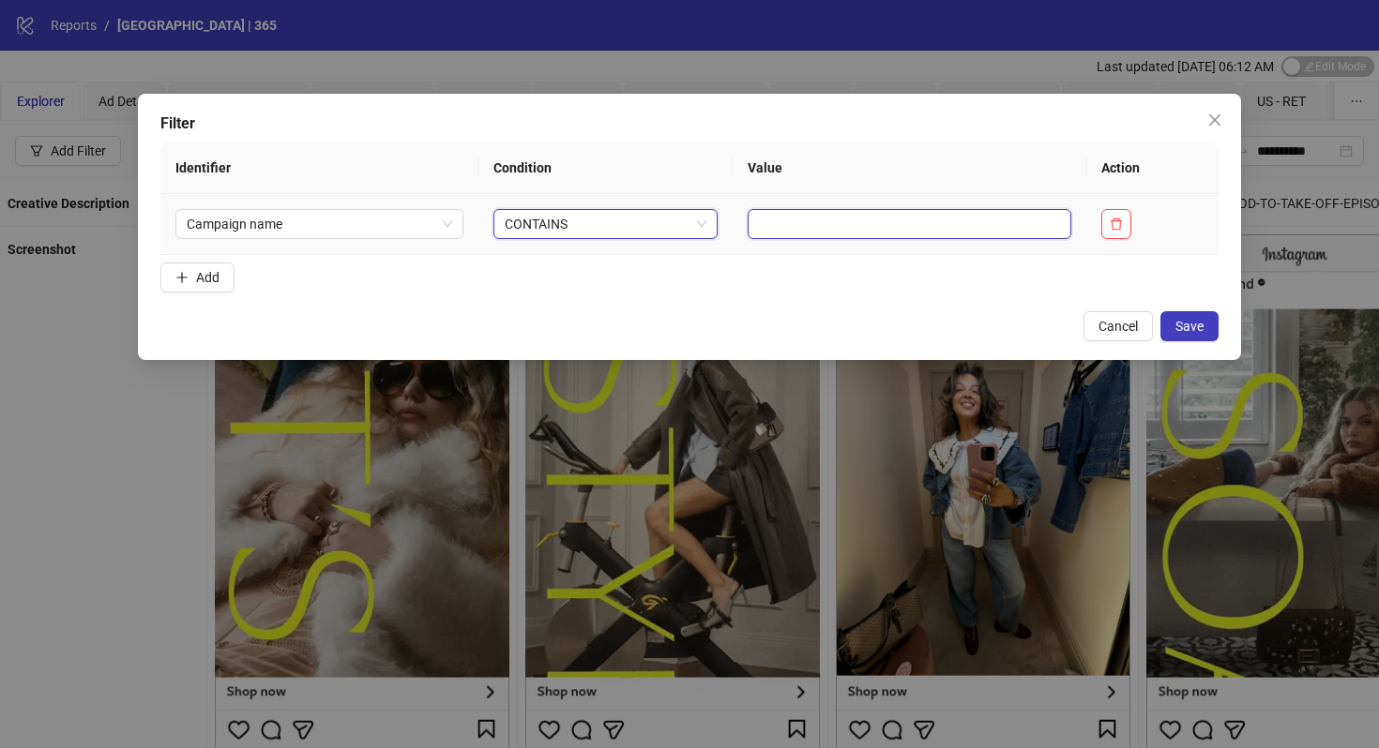
click at [824, 217] on input "text" at bounding box center [910, 224] width 324 height 30
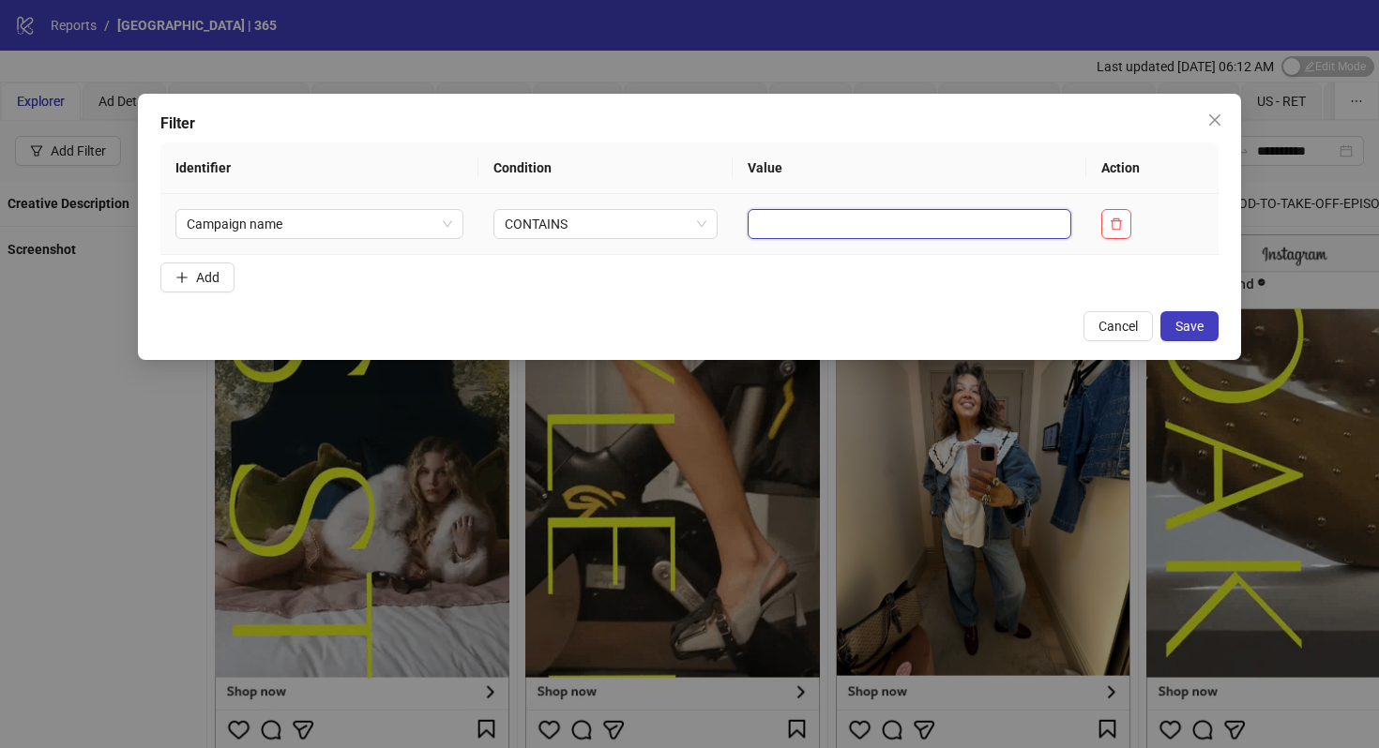
type input "*"
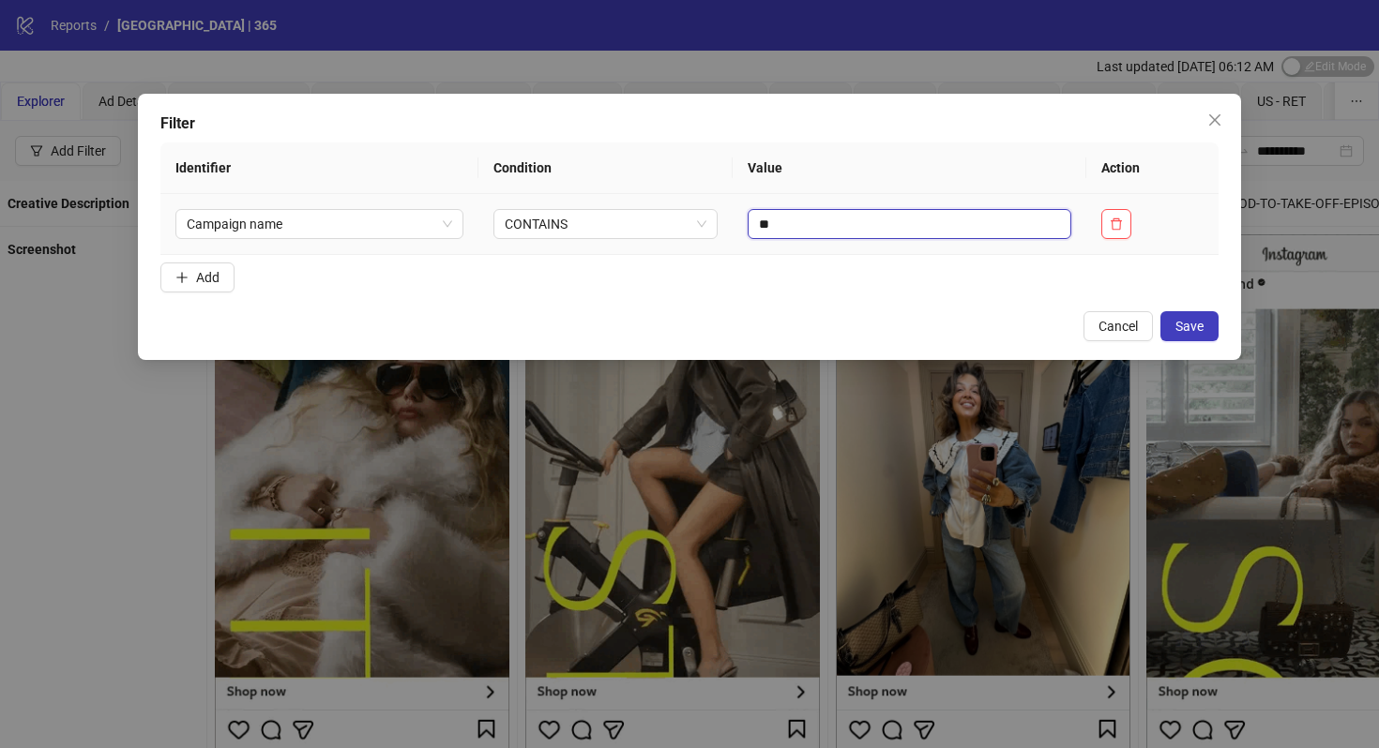
type input "*"
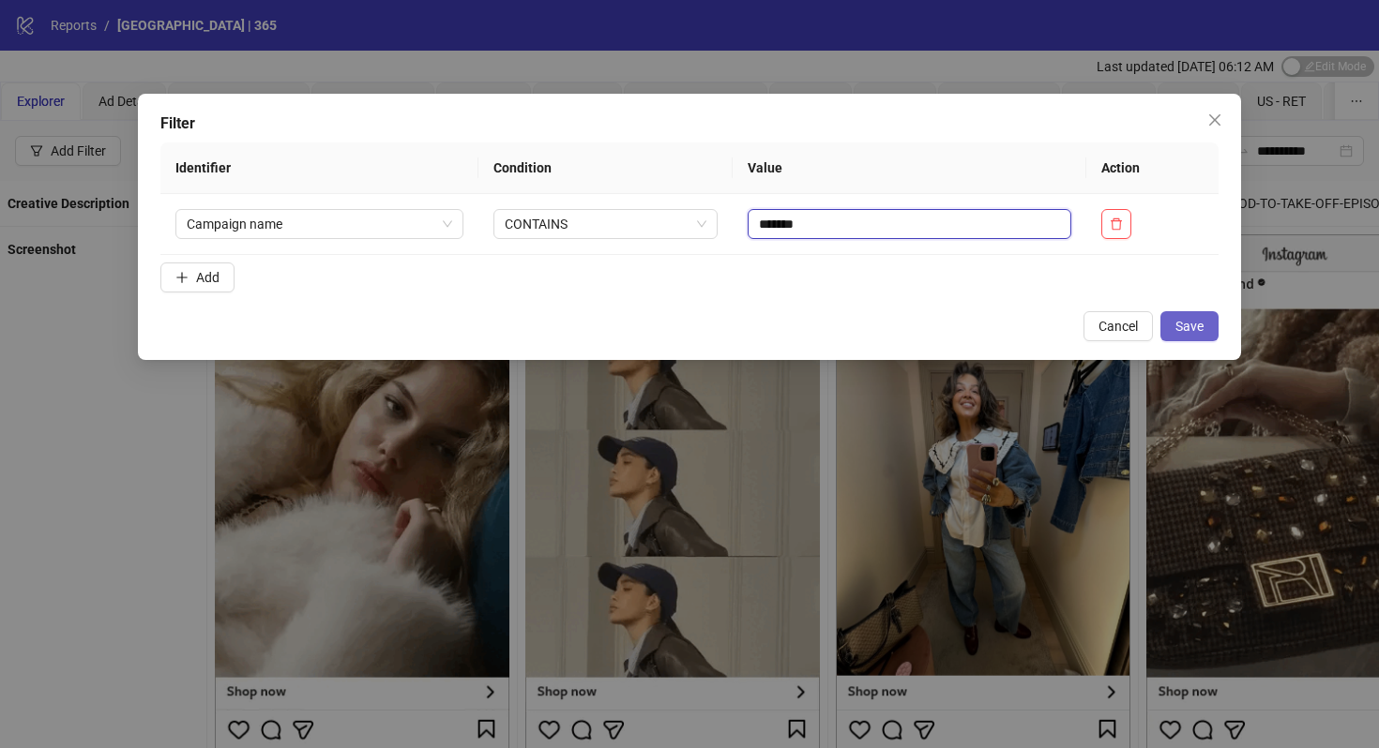
type input "*******"
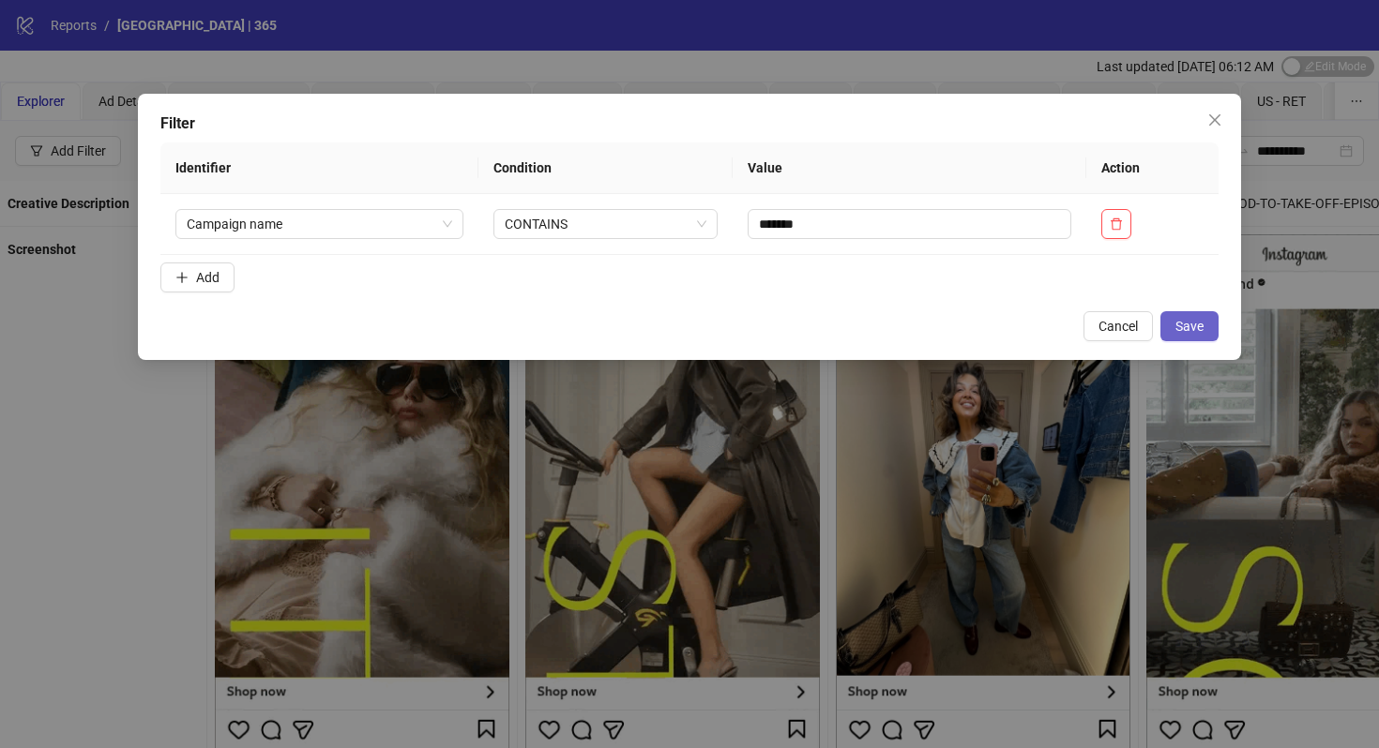
click at [1182, 333] on span "Save" at bounding box center [1189, 326] width 28 height 15
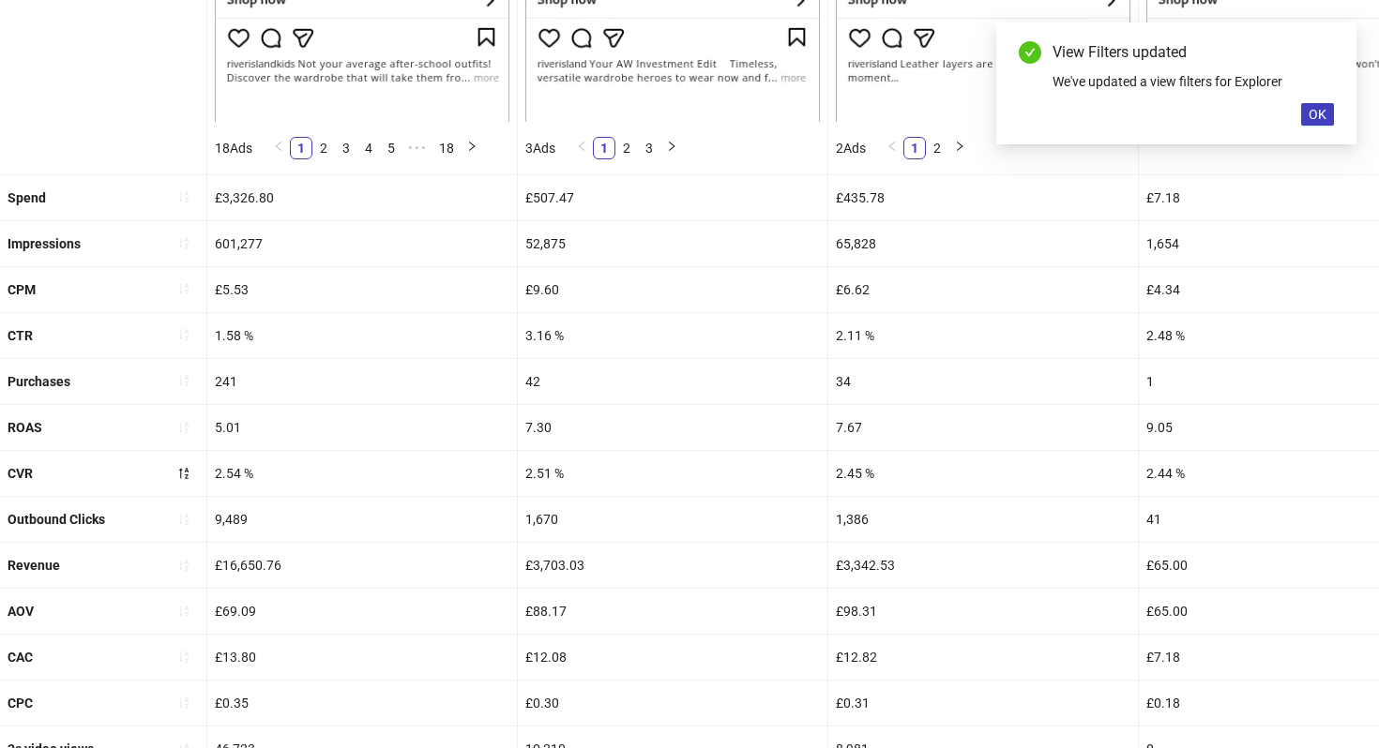
scroll to position [686, 0]
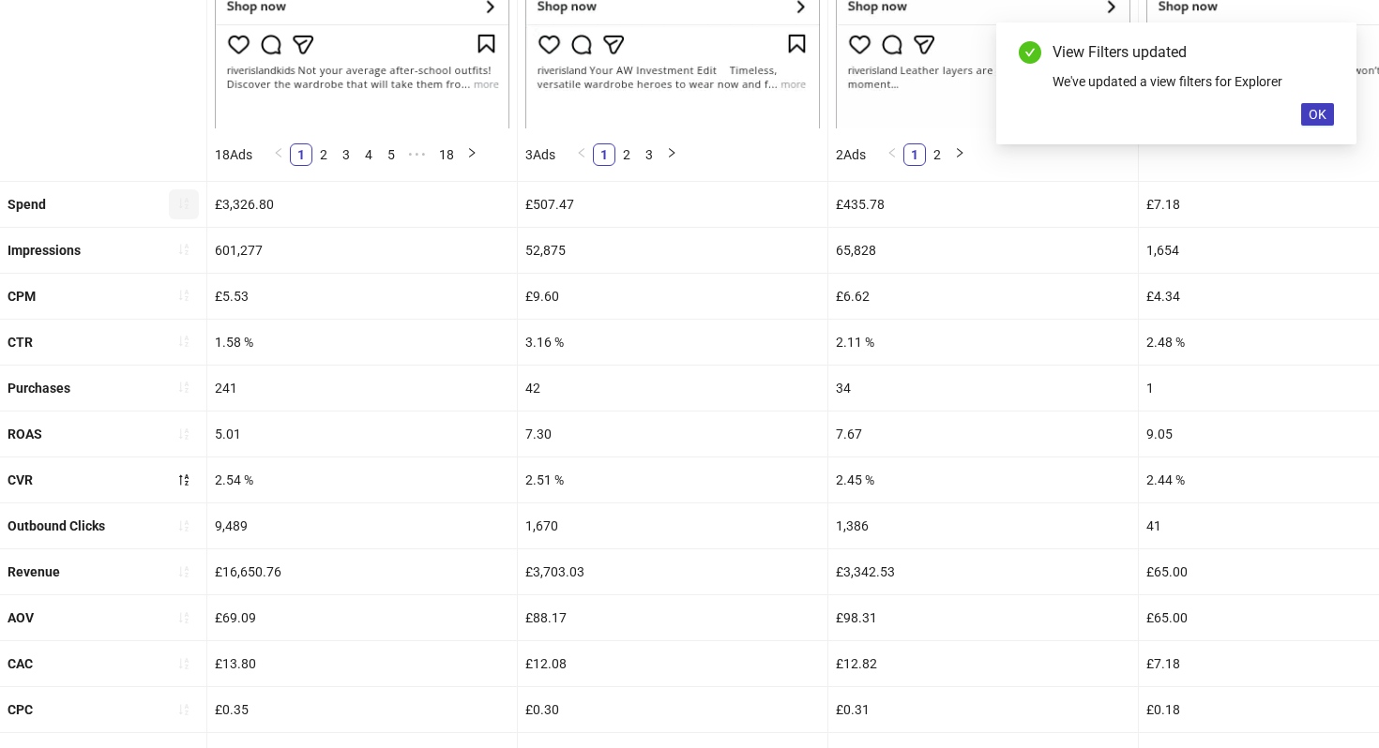
click at [175, 211] on button "button" at bounding box center [184, 204] width 30 height 30
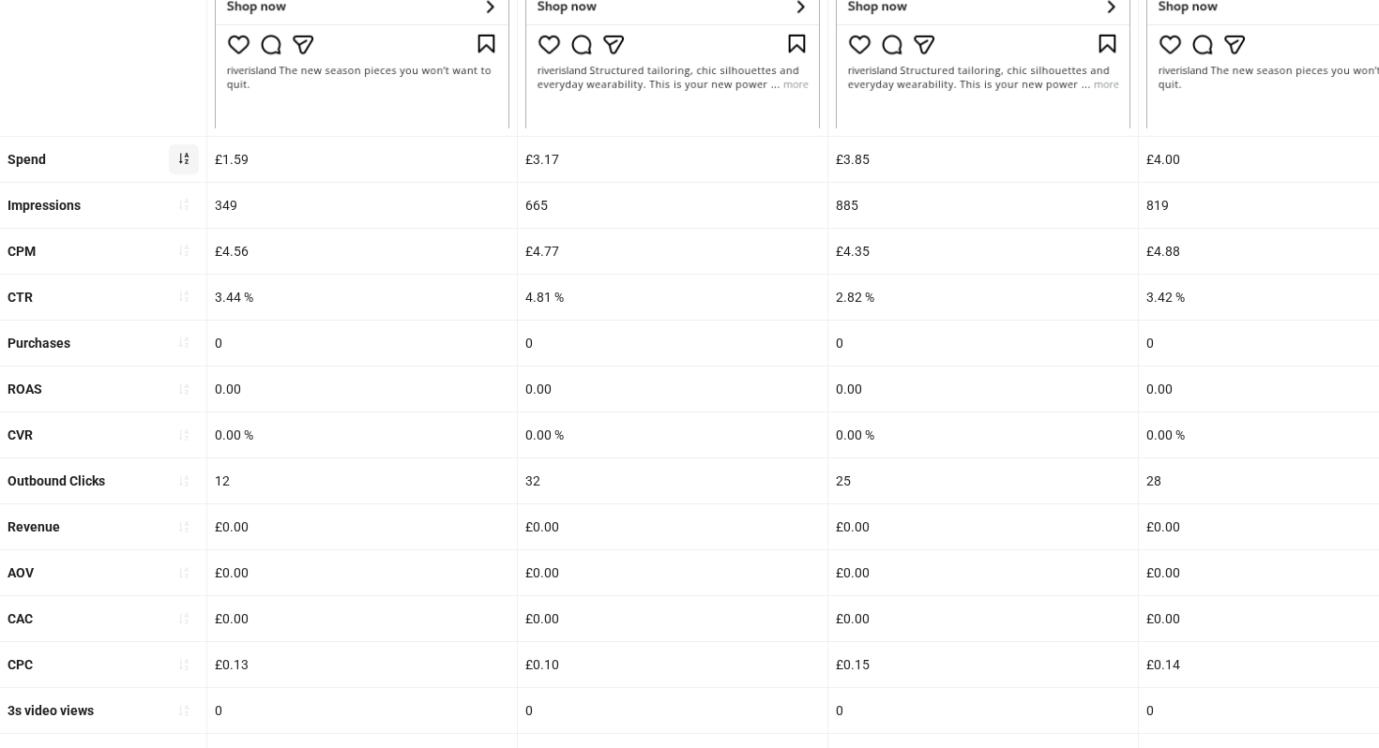
click at [183, 162] on icon "sort-ascending" at bounding box center [183, 158] width 13 height 13
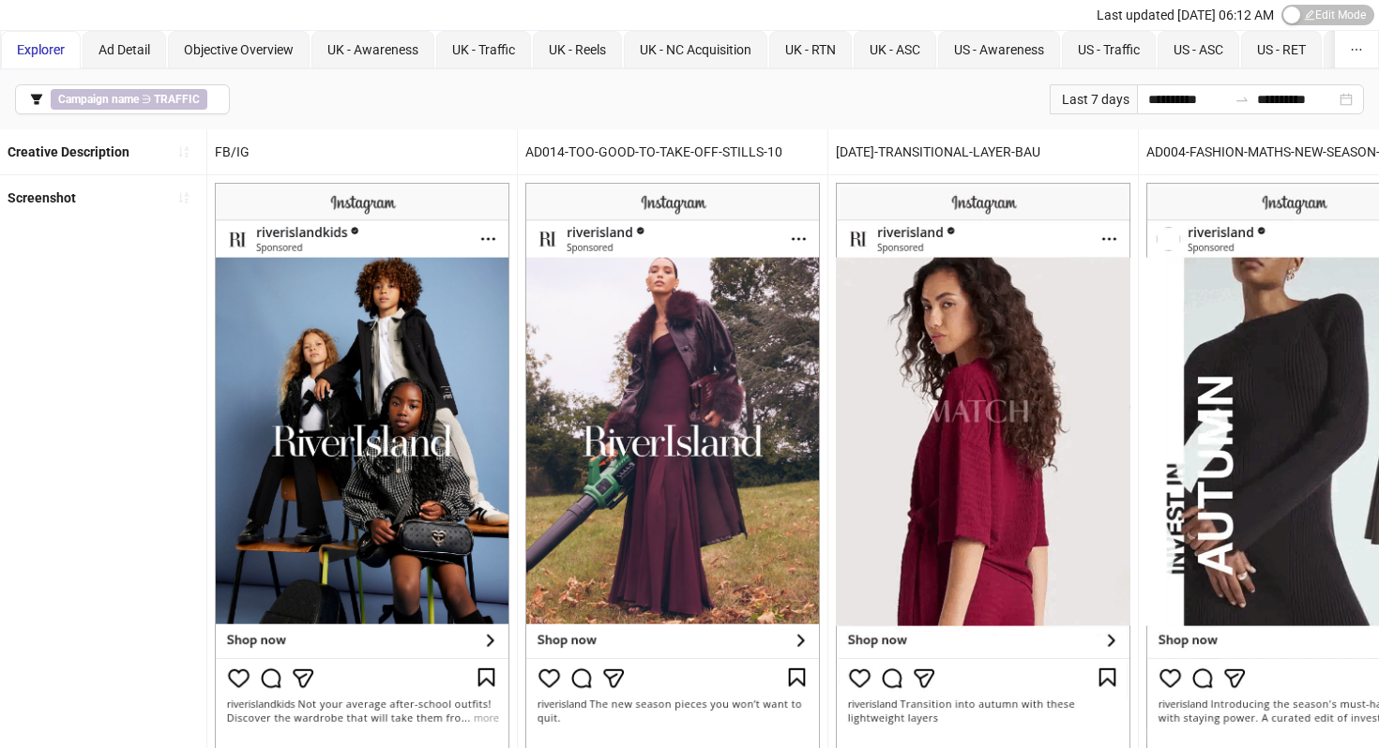
scroll to position [57, 0]
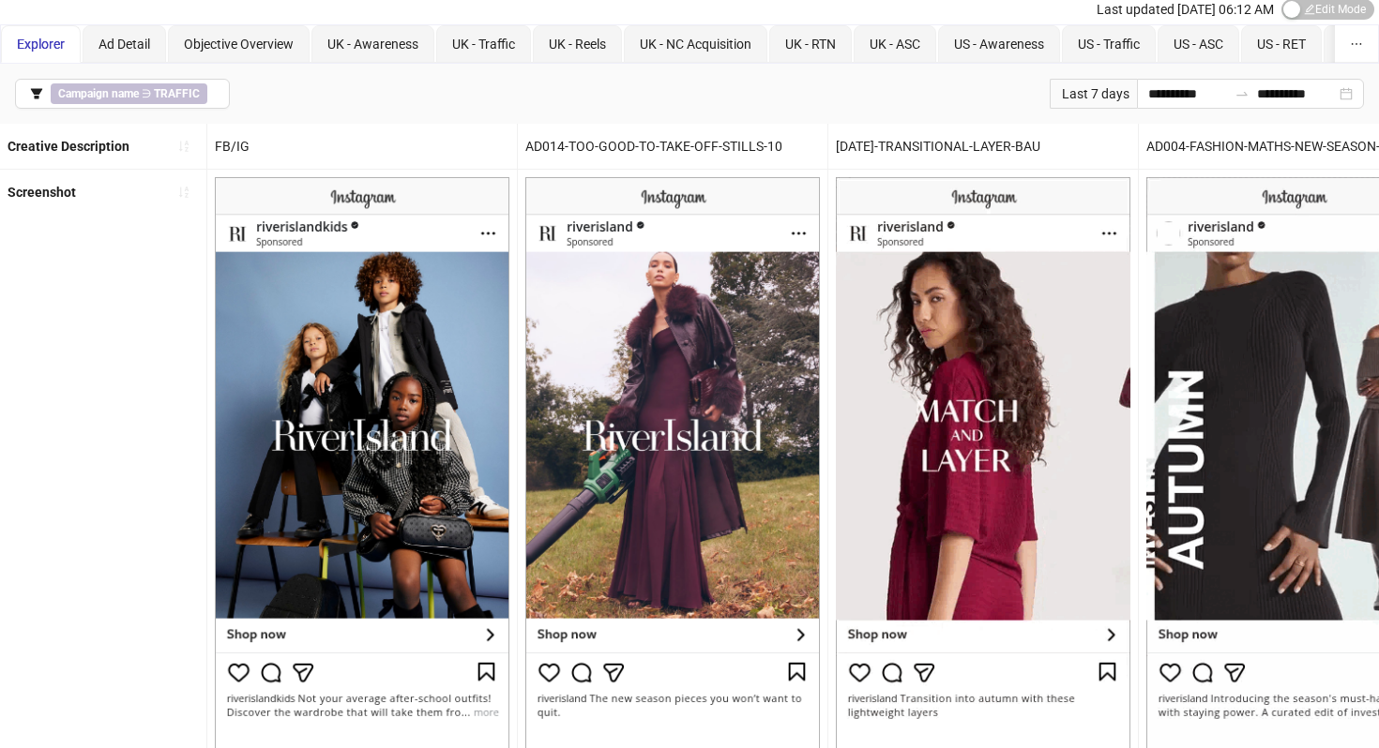
click at [593, 144] on div "AD014-TOO-GOOD-TO-TAKE-OFF-STILLS-10" at bounding box center [673, 146] width 310 height 45
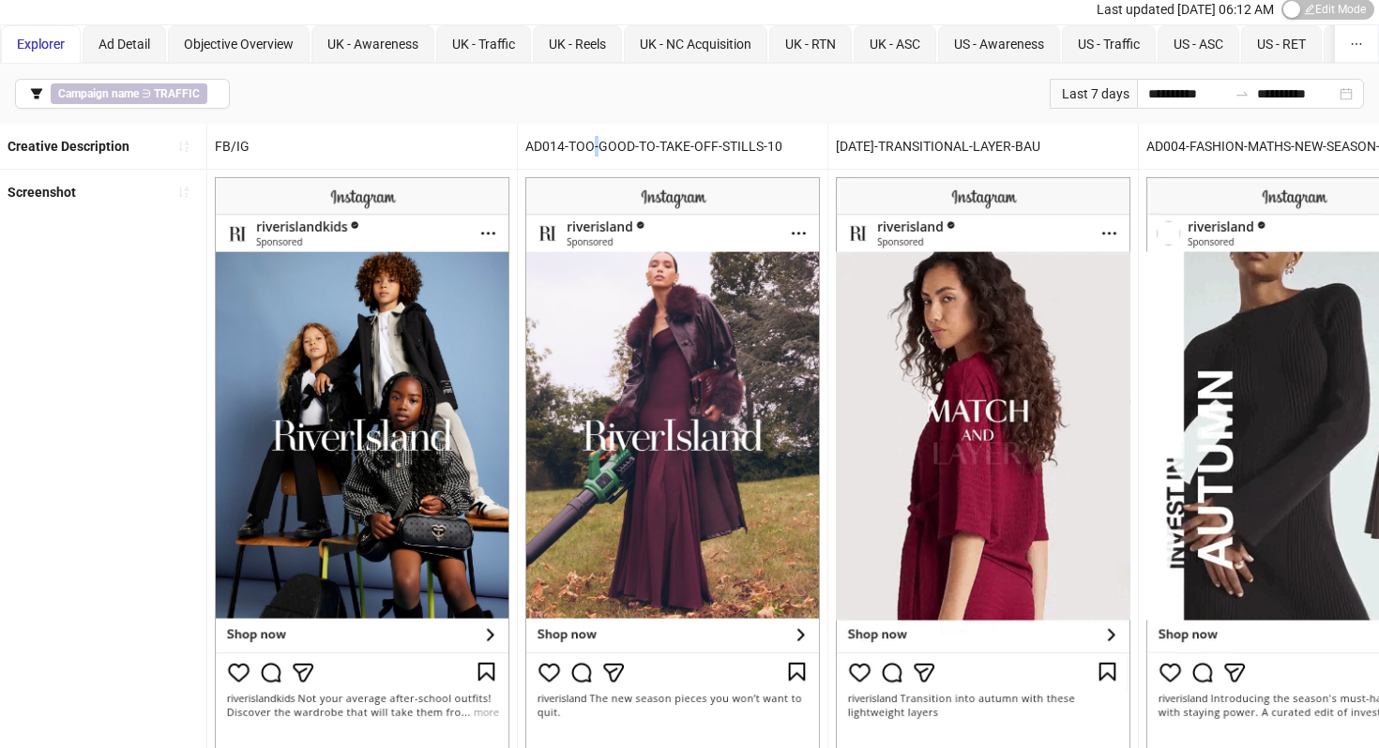
click at [593, 144] on div "AD014-TOO-GOOD-TO-TAKE-OFF-STILLS-10" at bounding box center [673, 146] width 310 height 45
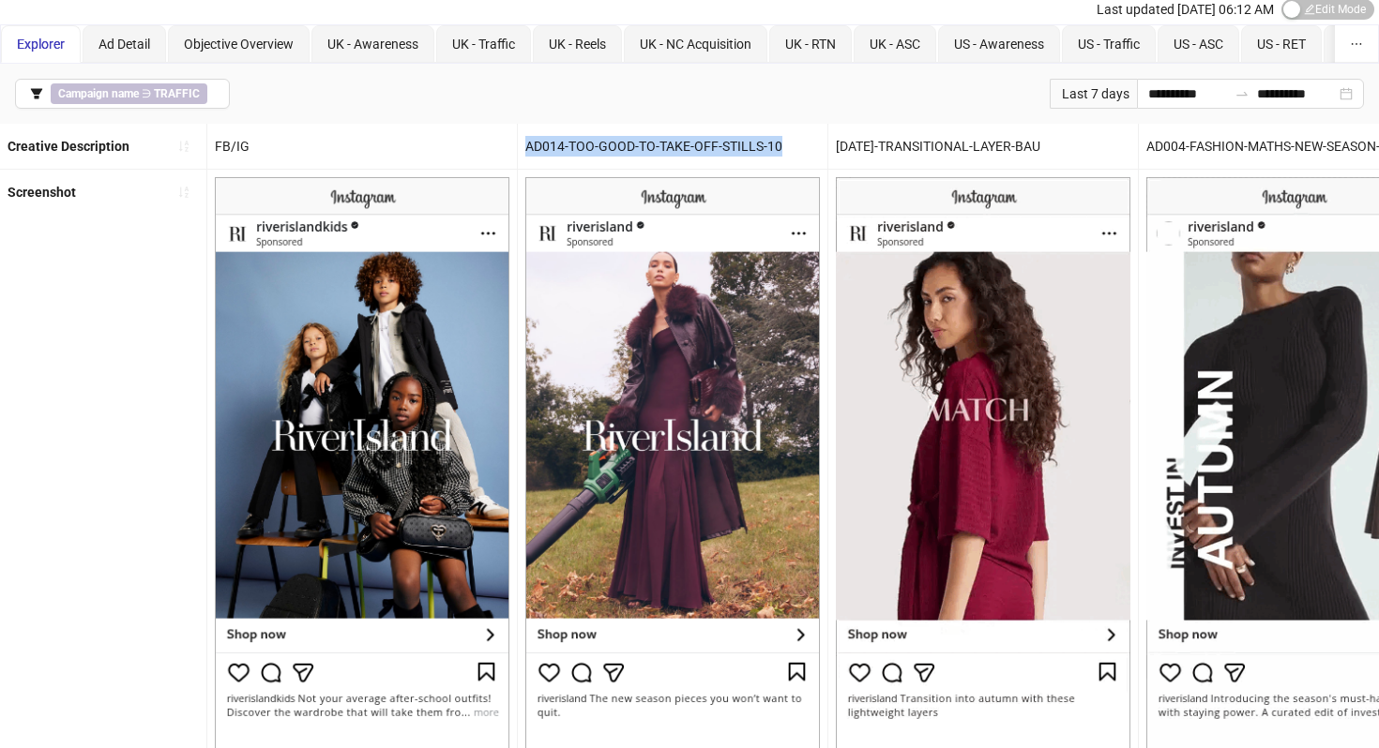
click at [593, 144] on div "AD014-TOO-GOOD-TO-TAKE-OFF-STILLS-10" at bounding box center [673, 146] width 310 height 45
copy div "AD014-TOO-GOOD-TO-TAKE-OFF-STILLS-10"
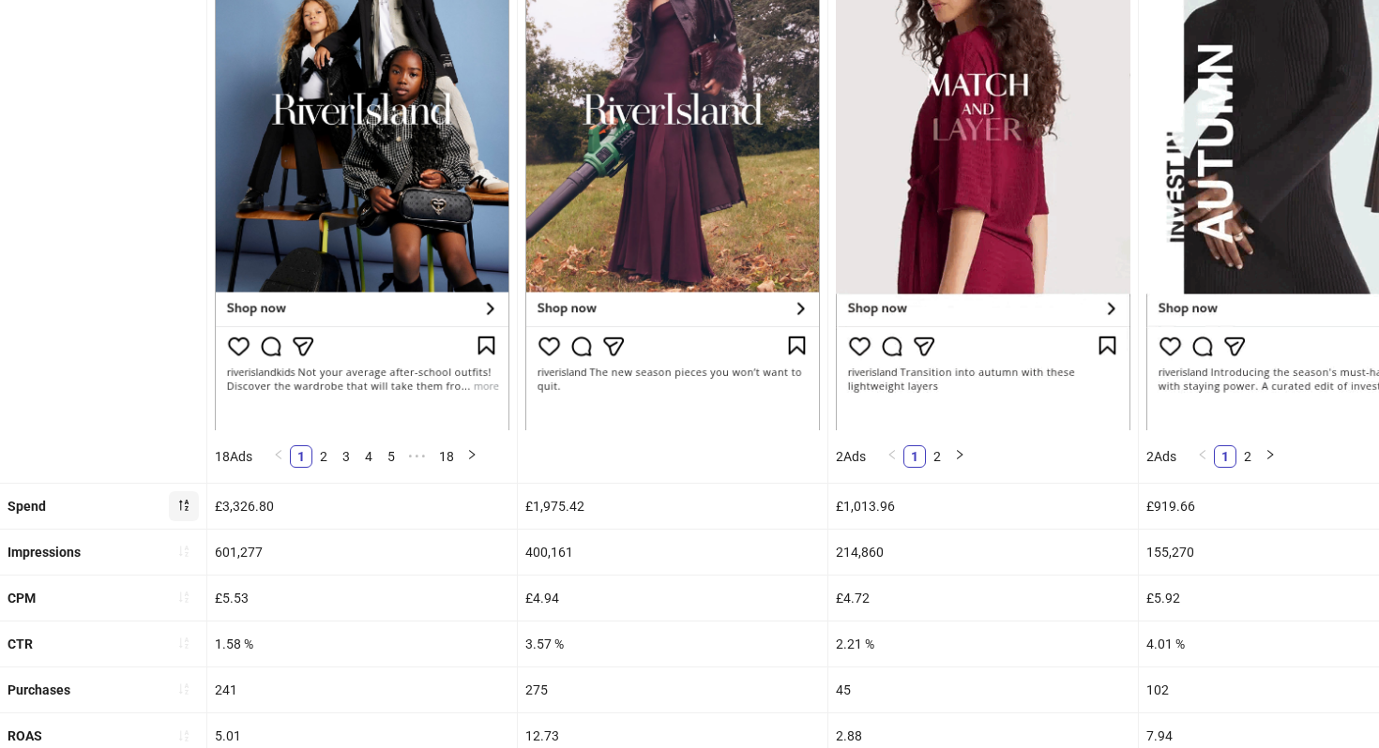
scroll to position [338, 0]
